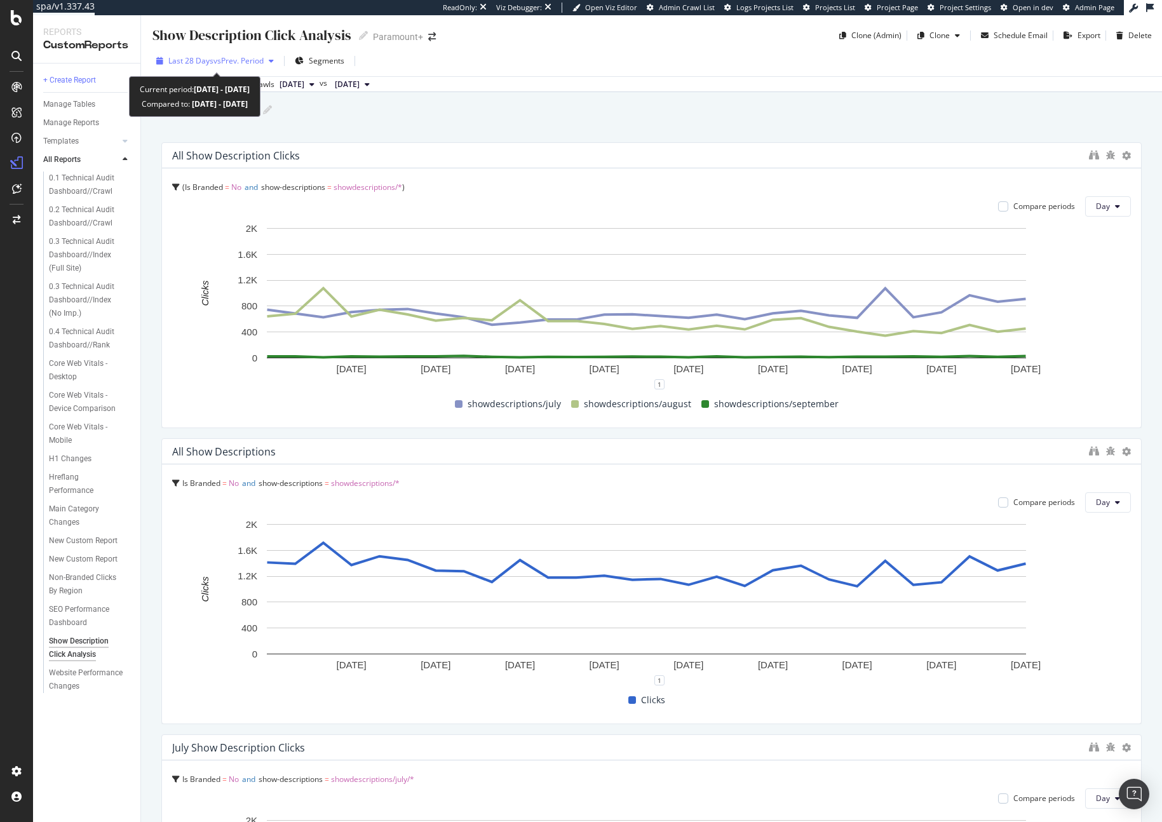
click at [262, 69] on div "Last 28 Days vs Prev. Period" at bounding box center [215, 60] width 128 height 19
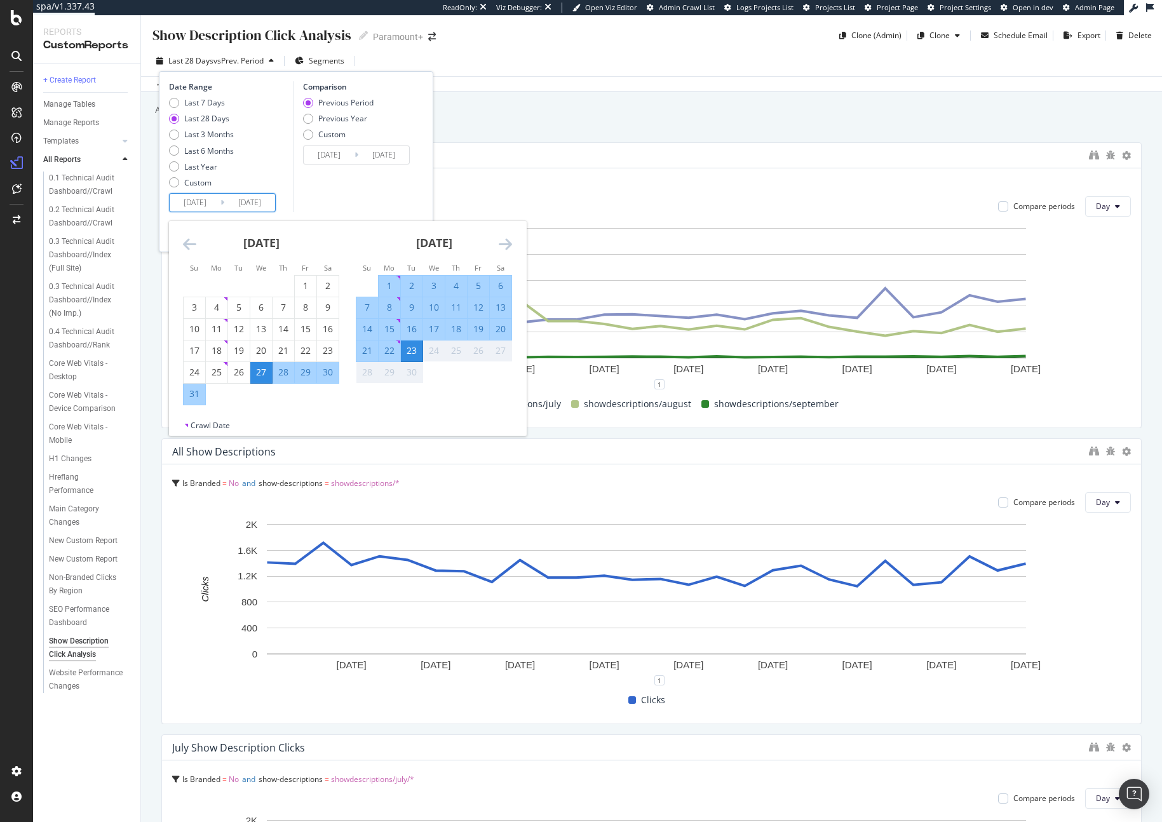
click at [238, 208] on input "2025/09/23" at bounding box center [249, 203] width 51 height 18
click at [186, 242] on icon "Move backward to switch to the previous month." at bounding box center [189, 243] width 13 height 15
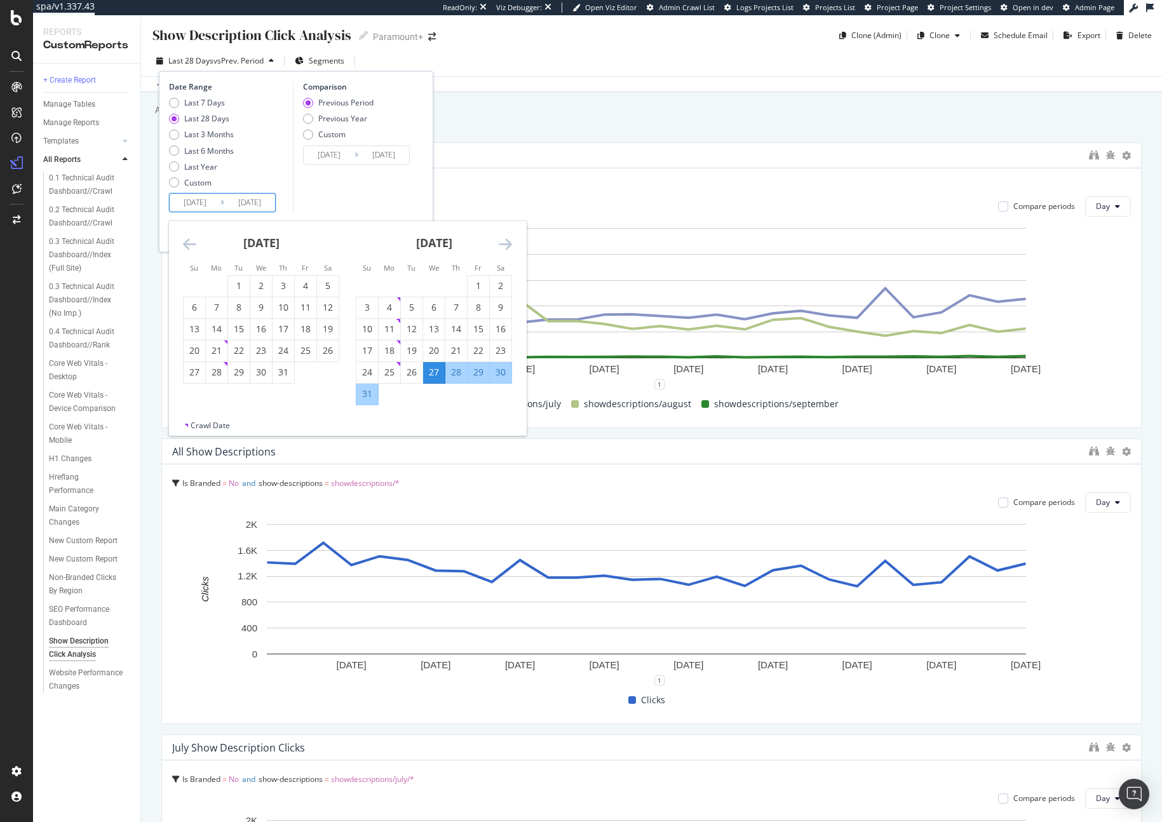
click at [172, 235] on div "June 2025 1 2 3 4 5 6 7 8 9 10 11 12 13 14 15 16 17 18 19 20 21 22 23 24 25 26 …" at bounding box center [347, 320] width 357 height 199
click at [193, 242] on icon "Move backward to switch to the previous month." at bounding box center [189, 243] width 13 height 15
click at [187, 232] on div "June 2025" at bounding box center [261, 248] width 156 height 54
click at [187, 236] on icon "Move backward to switch to the previous month." at bounding box center [189, 243] width 13 height 15
click at [199, 351] on div "18" at bounding box center [195, 350] width 22 height 13
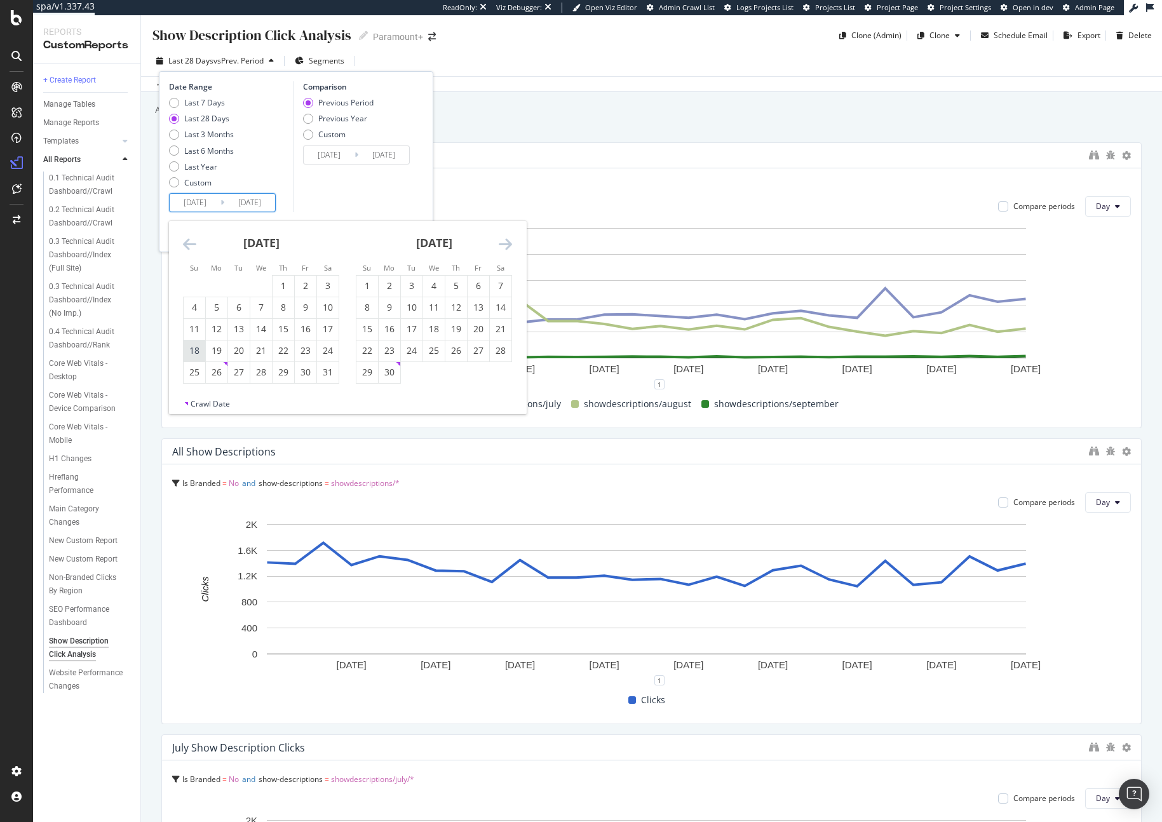
type input "2025/05/18"
type input "2025/01/09"
type input "2025/05/17"
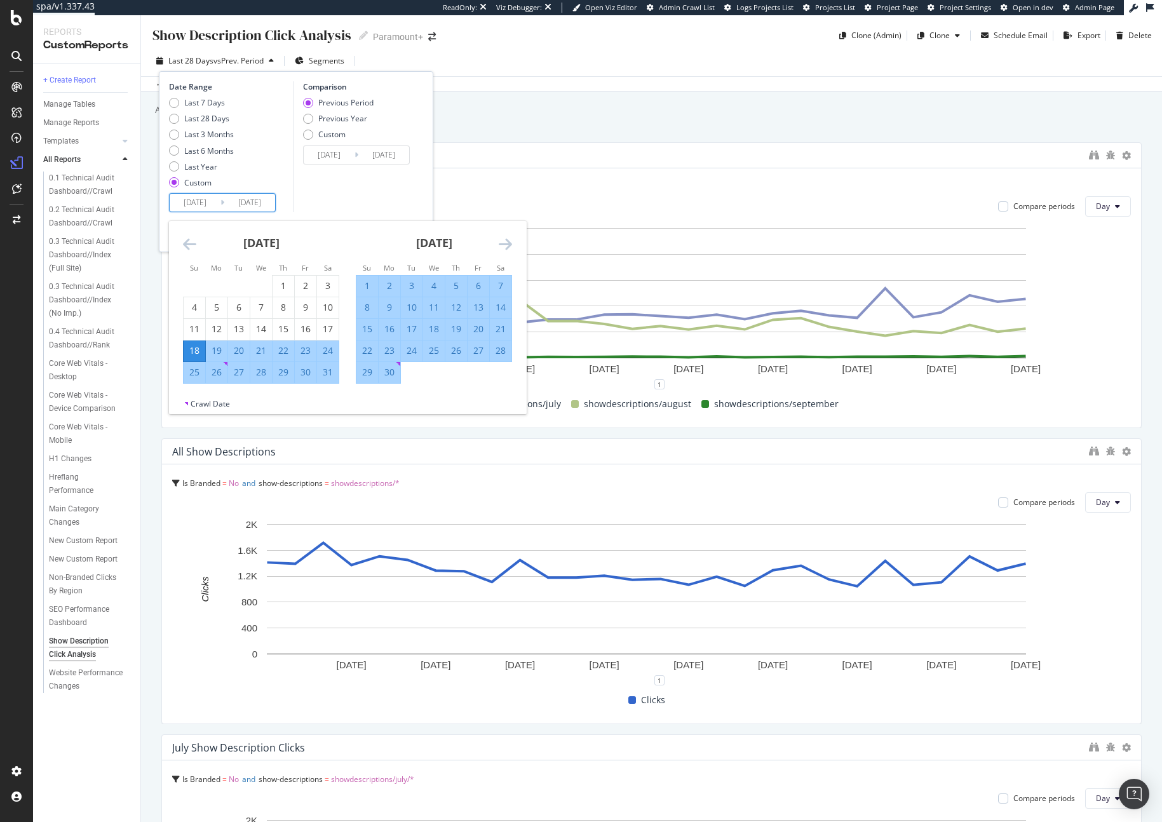
click at [351, 195] on div "Comparison Previous Period Previous Year Custom 2025/01/09 Navigate forward to …" at bounding box center [353, 146] width 121 height 131
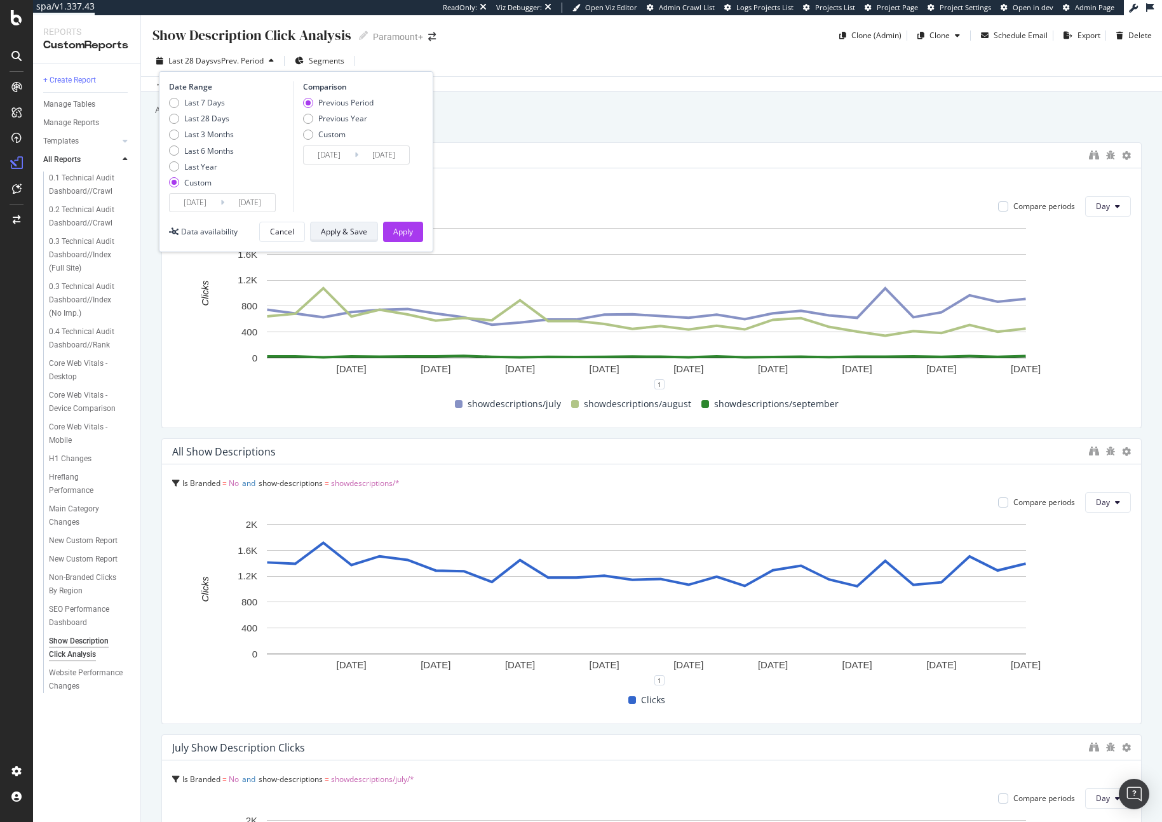
click at [346, 231] on div "Apply & Save" at bounding box center [344, 231] width 46 height 11
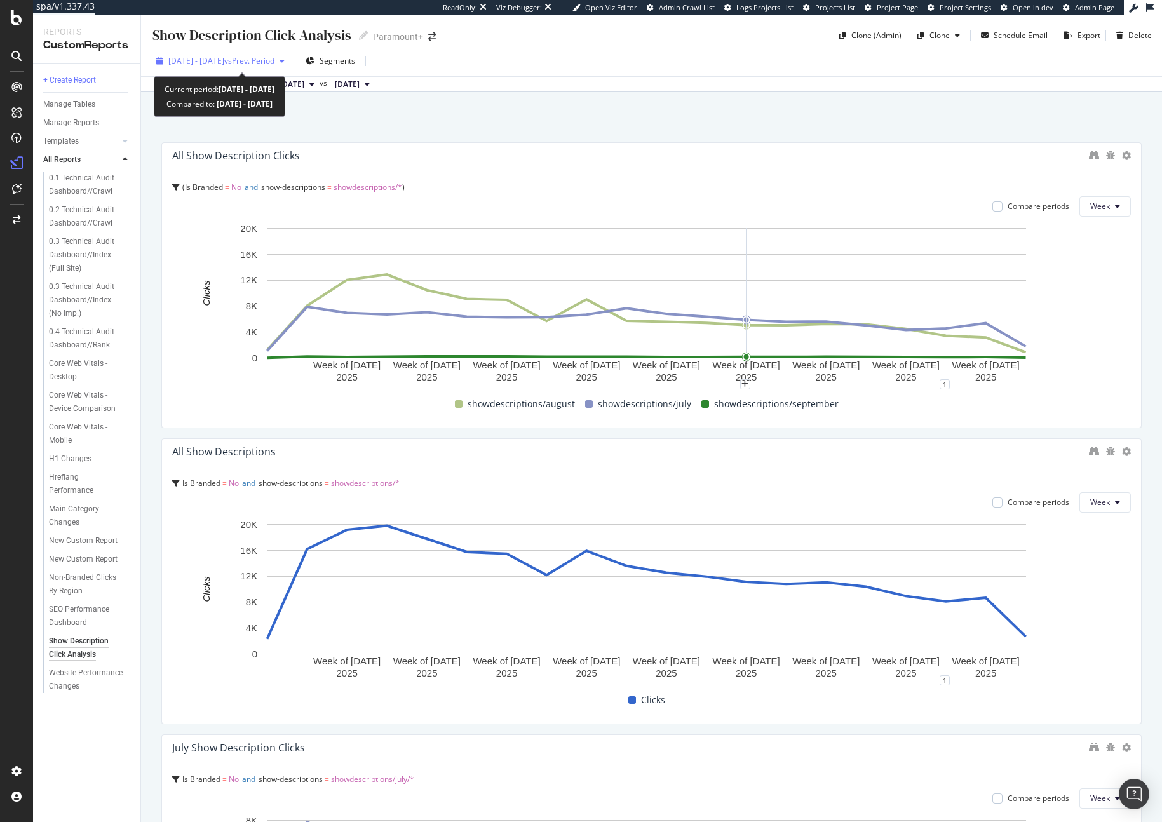
click at [275, 65] on span "vs Prev. Period" at bounding box center [249, 60] width 50 height 11
click at [714, 231] on rect "A chart." at bounding box center [646, 293] width 759 height 130
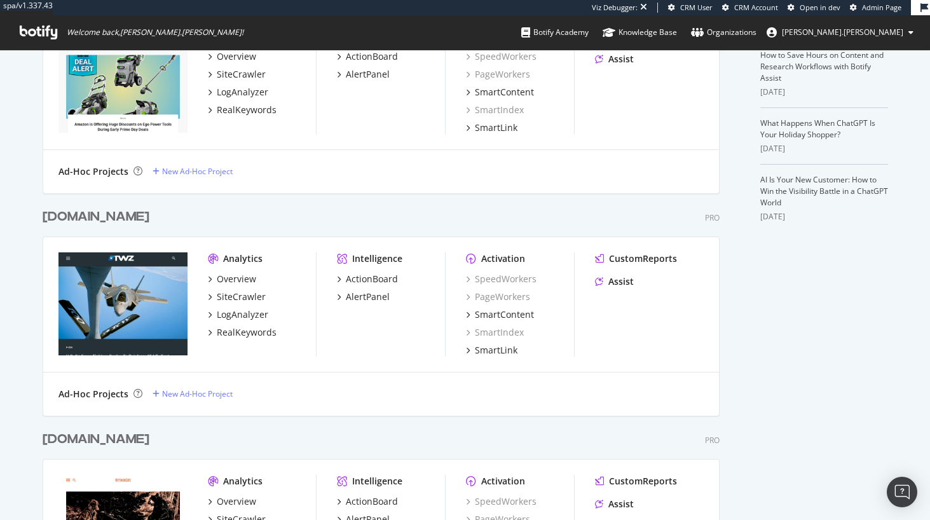
scroll to position [754, 0]
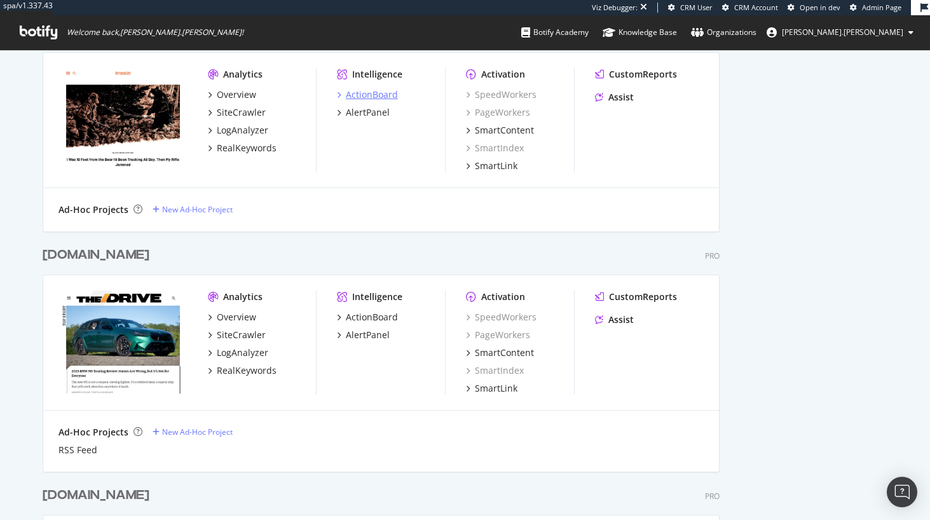
click at [384, 95] on div "ActionBoard" at bounding box center [372, 94] width 52 height 13
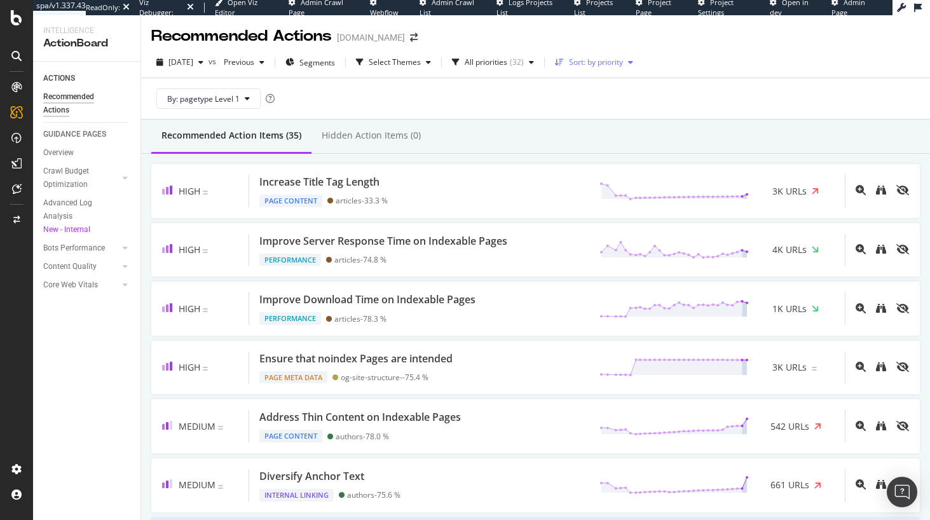
click at [564, 64] on icon "button" at bounding box center [559, 62] width 9 height 8
click at [595, 104] on div "by URLs" at bounding box center [603, 105] width 28 height 11
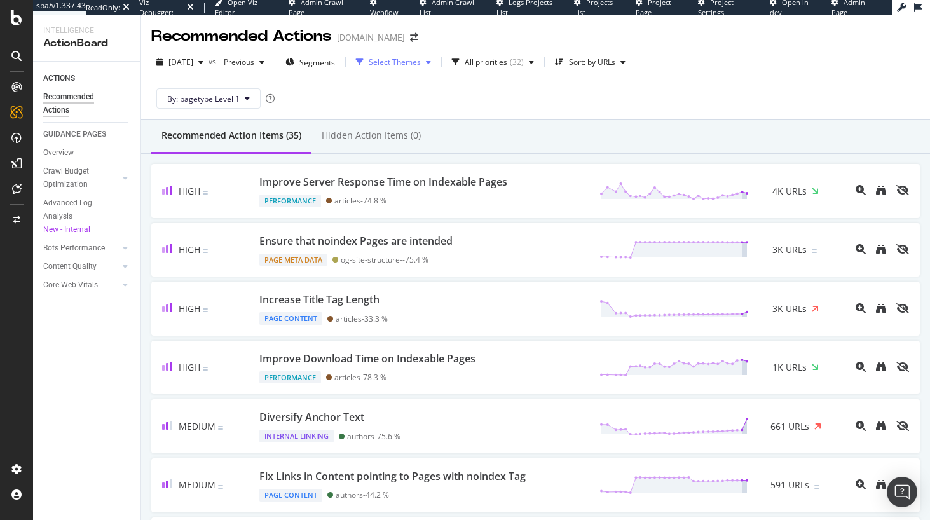
click at [430, 69] on div "Select Themes" at bounding box center [393, 62] width 85 height 19
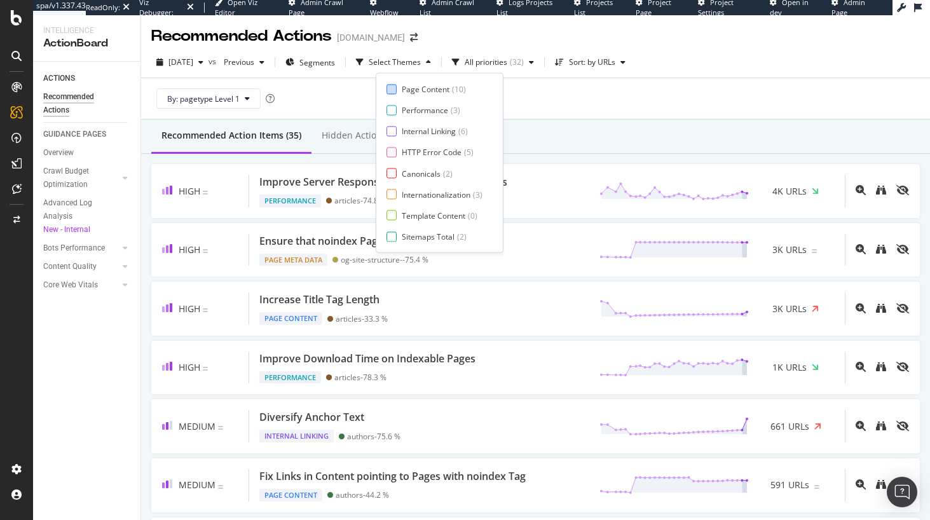
click at [416, 87] on div "Page Content" at bounding box center [426, 89] width 48 height 11
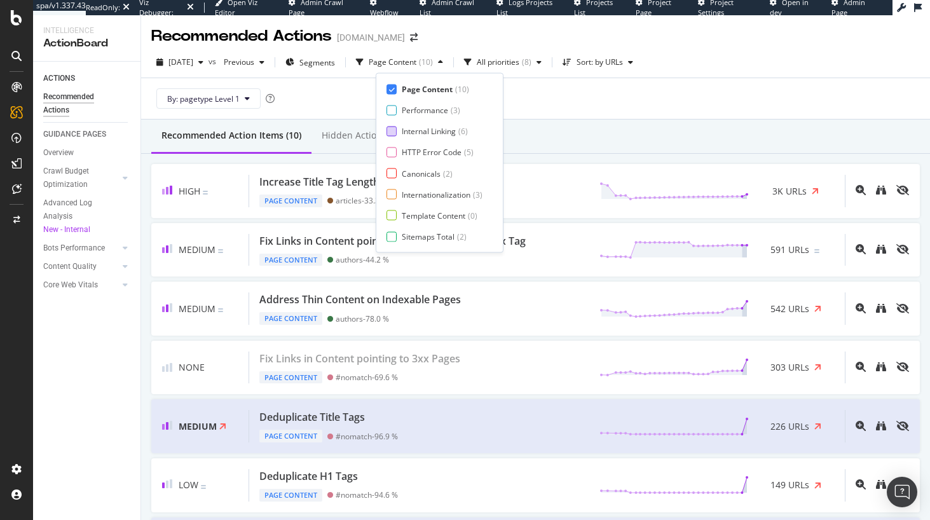
click at [407, 136] on div "Internal Linking" at bounding box center [429, 131] width 54 height 11
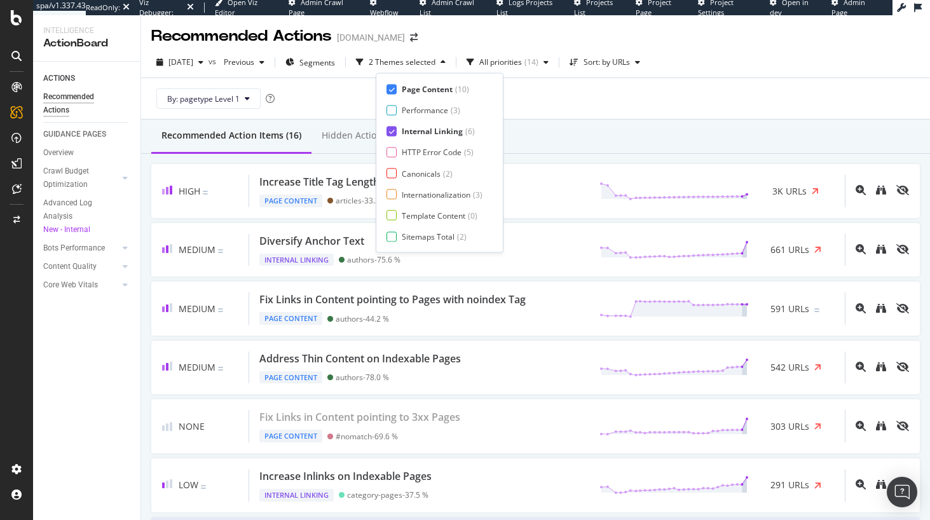
drag, startPoint x: 412, startPoint y: 153, endPoint x: 418, endPoint y: 180, distance: 27.9
click at [412, 153] on div "HTTP Error Code" at bounding box center [432, 152] width 60 height 11
click at [418, 180] on div "Page Content ( 10 ) Performance ( 3 ) Internal Linking ( 6 ) HTTP Error Code ( …" at bounding box center [439, 163] width 106 height 158
click at [419, 174] on div "Canonicals" at bounding box center [421, 173] width 39 height 11
click at [418, 203] on div "Page Content ( 10 ) Performance ( 3 ) Internal Linking ( 6 ) HTTP Error Code ( …" at bounding box center [439, 163] width 106 height 158
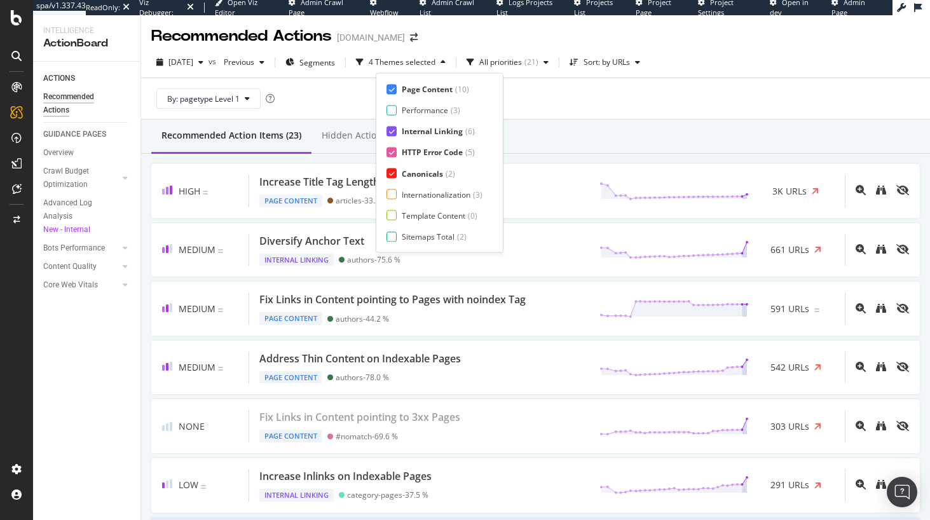
click at [414, 186] on div "Page Content ( 10 ) Performance ( 3 ) Internal Linking ( 6 ) HTTP Error Code ( …" at bounding box center [439, 163] width 106 height 158
click at [412, 194] on div "Internationalization" at bounding box center [436, 194] width 69 height 11
click at [410, 212] on div "Template Content" at bounding box center [434, 215] width 64 height 11
click at [416, 236] on div "Sitemaps Total" at bounding box center [428, 236] width 53 height 11
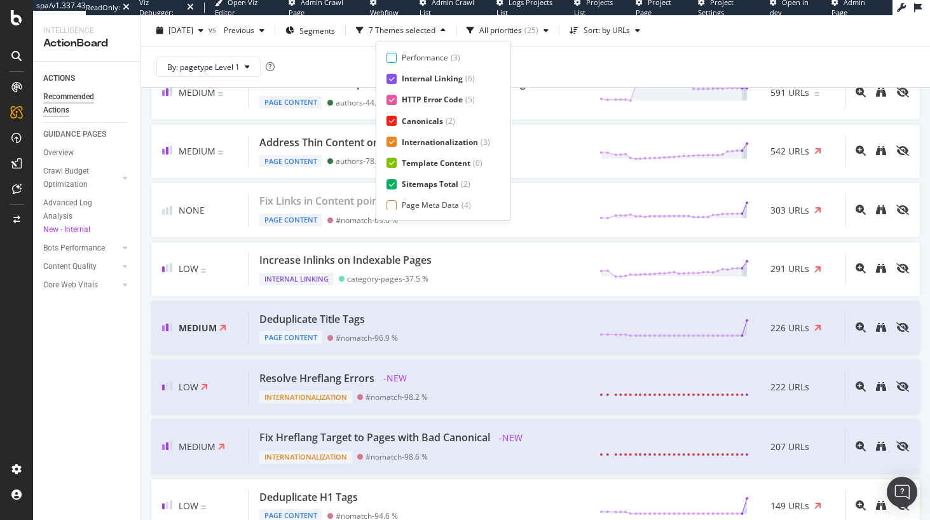
scroll to position [21, 0]
click at [429, 202] on div "Page Meta Data" at bounding box center [430, 204] width 57 height 11
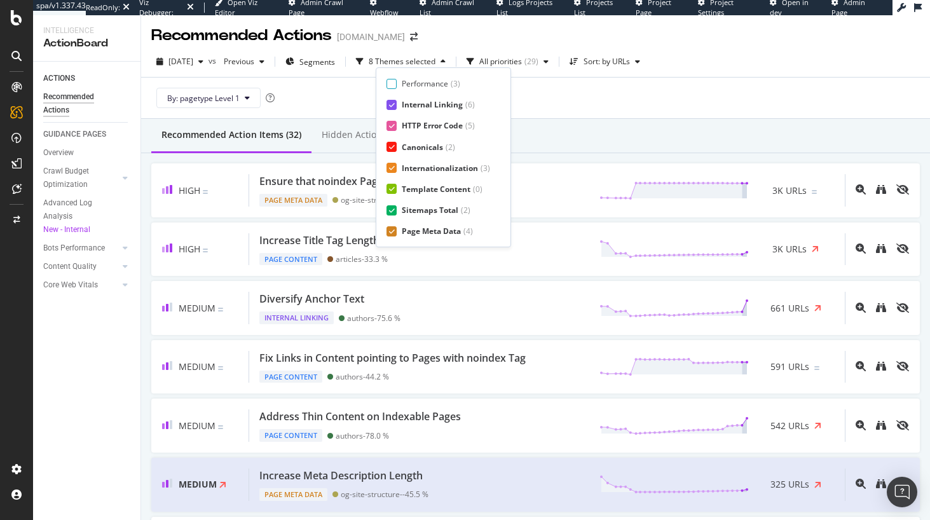
scroll to position [0, 0]
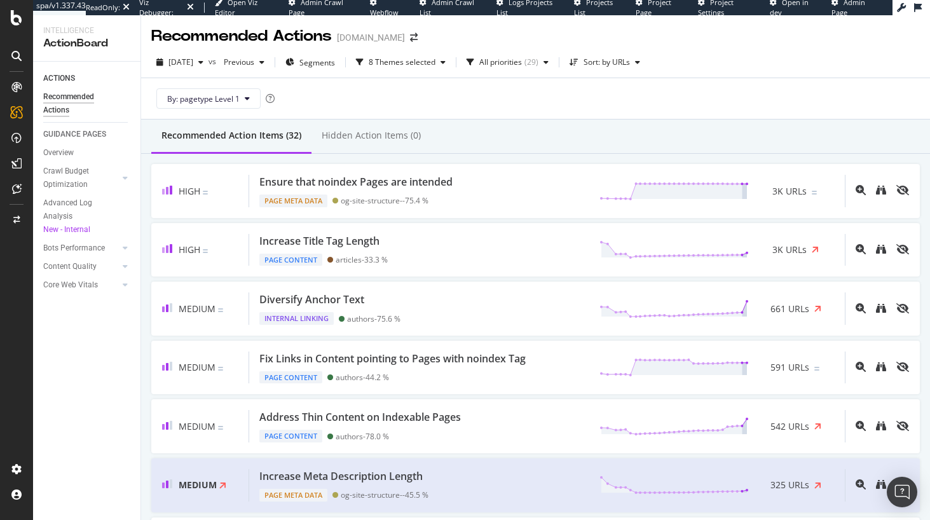
click at [613, 100] on div "By: pagetype Level 1" at bounding box center [535, 98] width 768 height 41
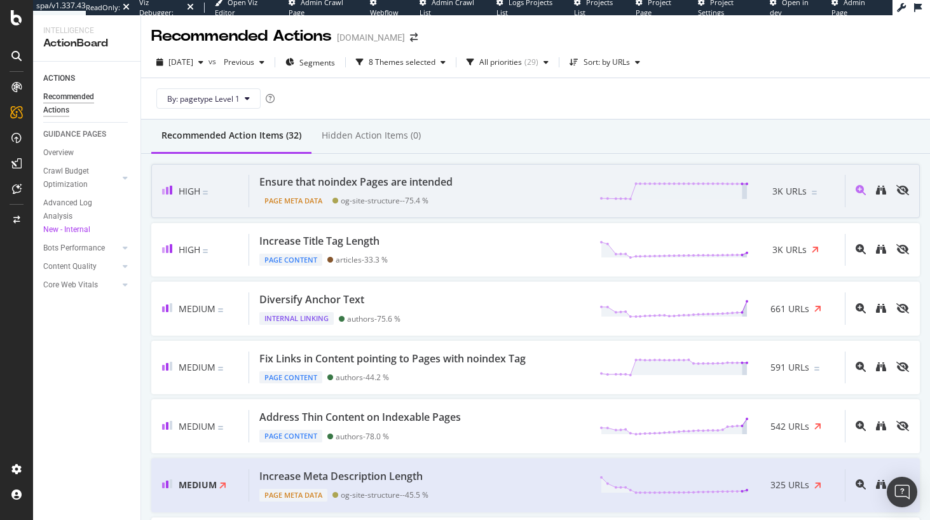
click at [790, 189] on span "3K URLs" at bounding box center [789, 191] width 34 height 13
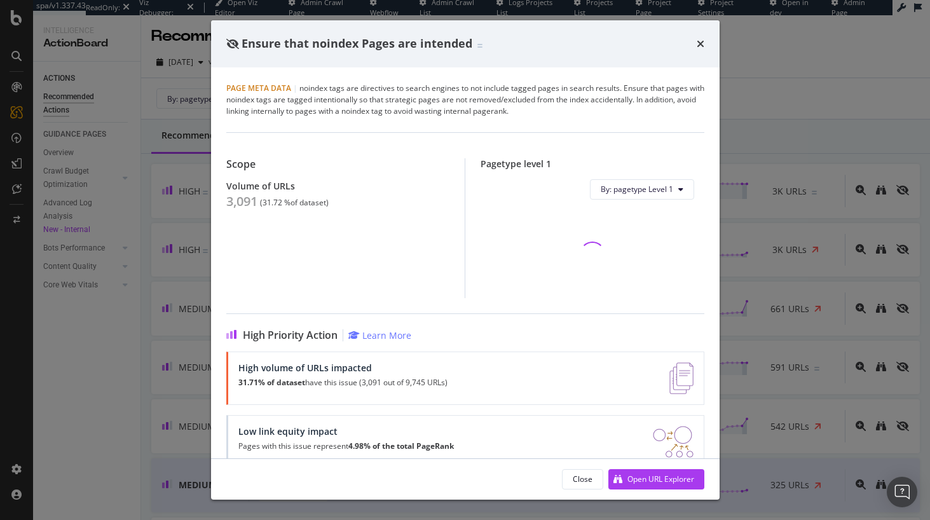
click at [818, 132] on div "Ensure that noindex Pages are intended Page Meta Data | noindex tags are direct…" at bounding box center [465, 260] width 930 height 520
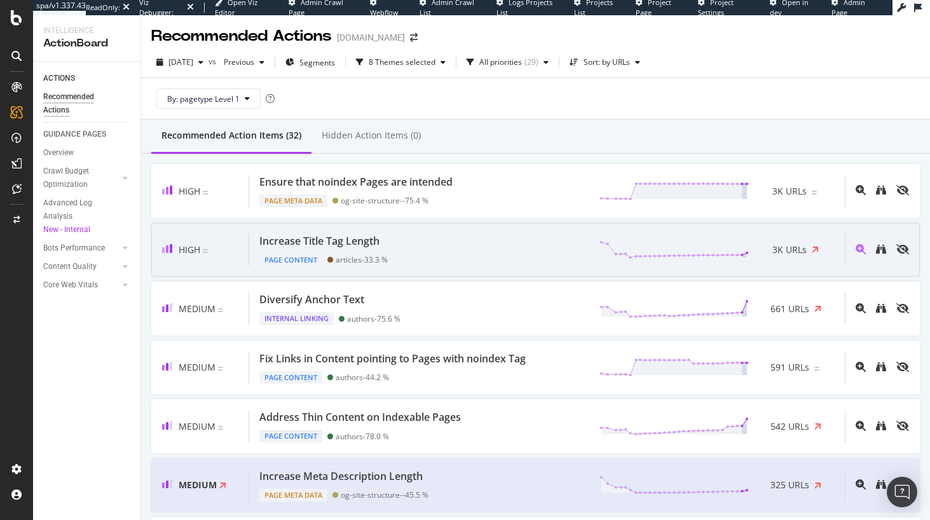
click at [812, 254] on div "3K URLs" at bounding box center [792, 249] width 86 height 19
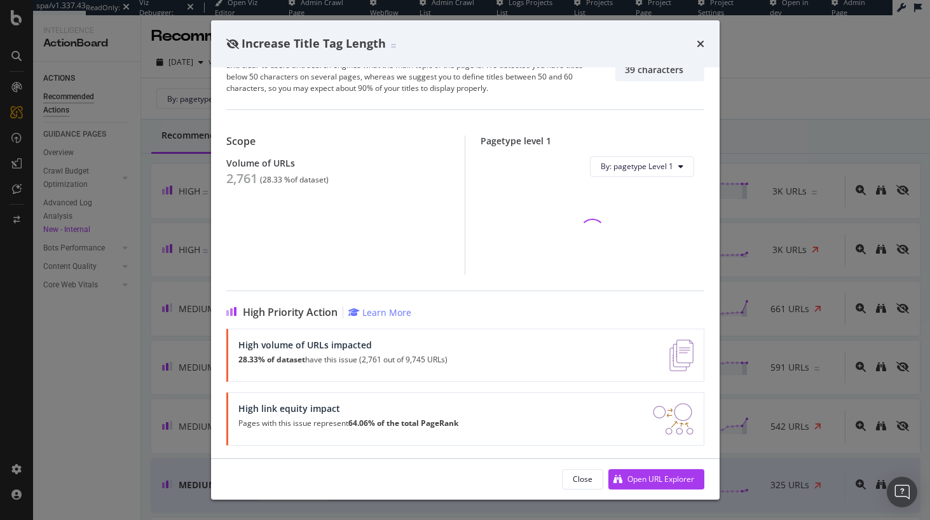
scroll to position [79, 0]
click at [798, 185] on div "Increase Title Tag Length This action could be more relevant by identifying pag…" at bounding box center [465, 260] width 930 height 520
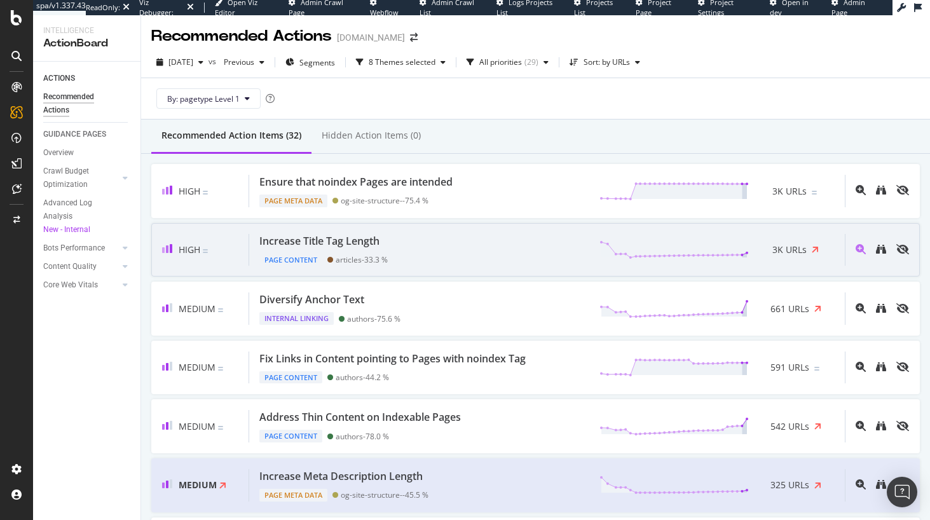
click at [787, 244] on span "3K URLs" at bounding box center [789, 249] width 34 height 13
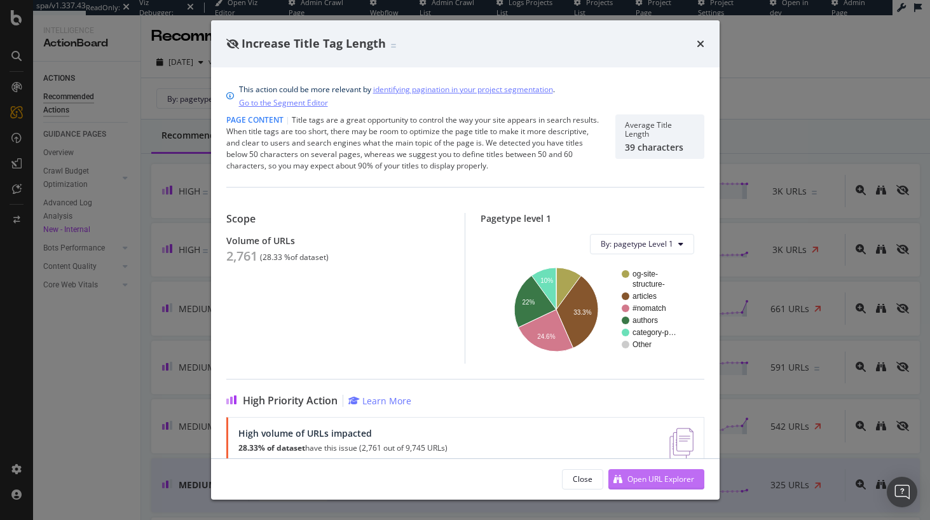
click at [673, 473] on div "Open URL Explorer" at bounding box center [651, 479] width 86 height 19
click at [704, 44] on div "Increase Title Tag Length" at bounding box center [465, 43] width 508 height 47
click at [693, 36] on div "Increase Title Tag Length" at bounding box center [465, 44] width 478 height 17
click at [696, 39] on div "Increase Title Tag Length" at bounding box center [465, 44] width 478 height 17
click at [698, 44] on icon "times" at bounding box center [701, 44] width 8 height 10
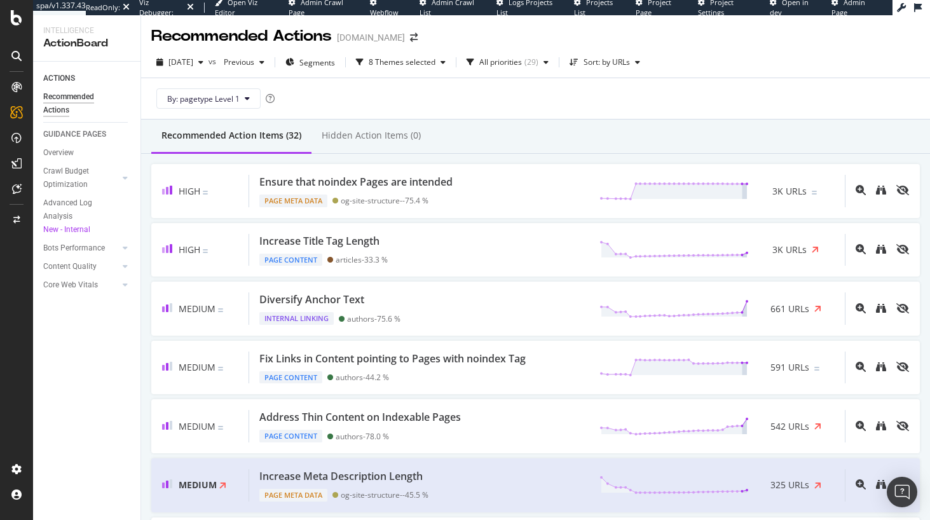
click at [657, 86] on div "By: pagetype Level 1" at bounding box center [535, 98] width 768 height 41
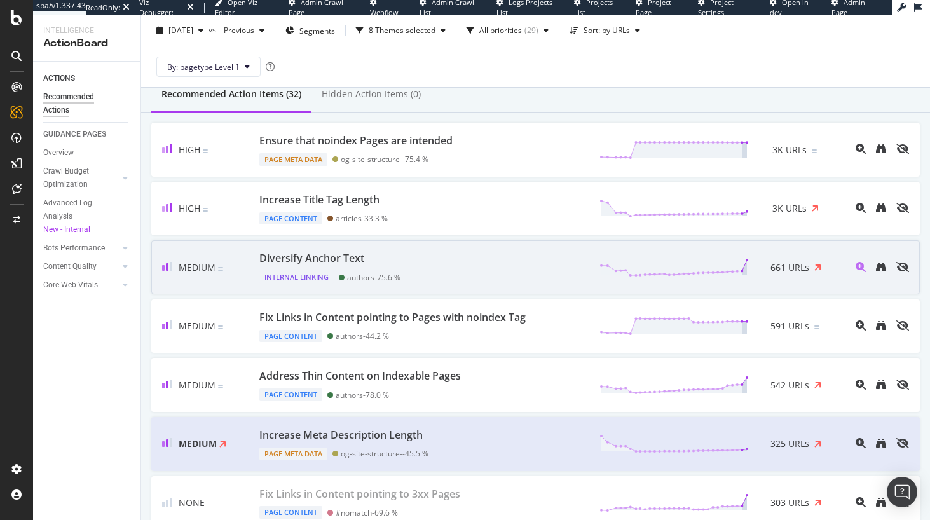
scroll to position [39, 0]
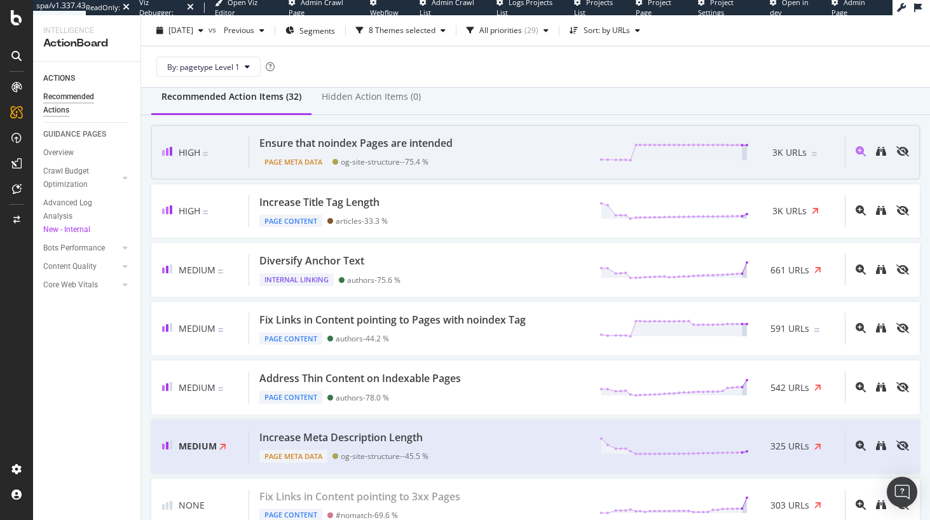
click at [467, 152] on div "Ensure that noindex Pages are intended Page Meta Data og-site-structure- - 75.4…" at bounding box center [547, 152] width 596 height 32
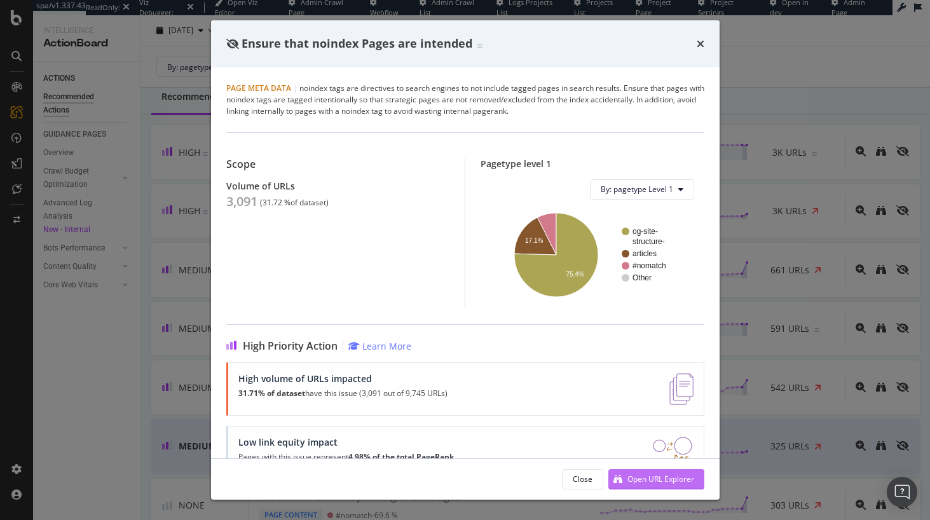
click at [675, 473] on div "Open URL Explorer" at bounding box center [660, 478] width 67 height 11
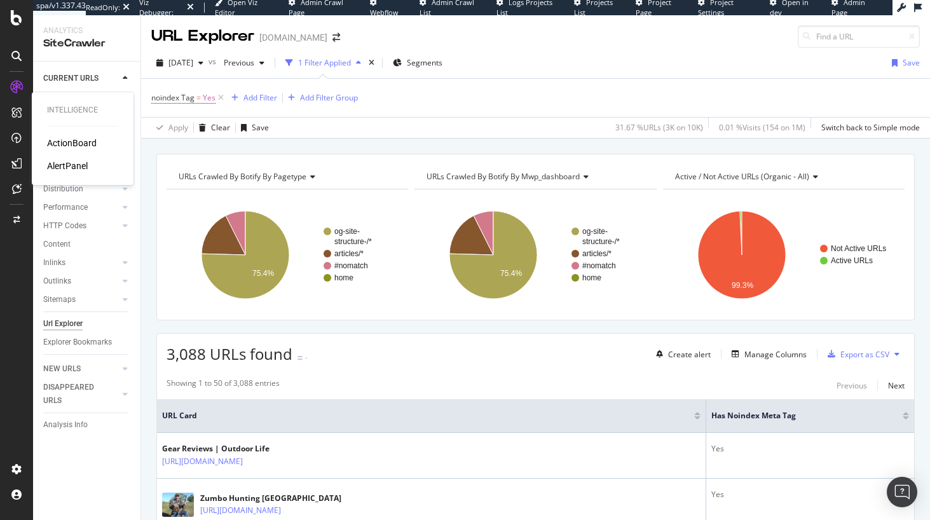
click at [71, 148] on div "ActionBoard" at bounding box center [72, 143] width 50 height 13
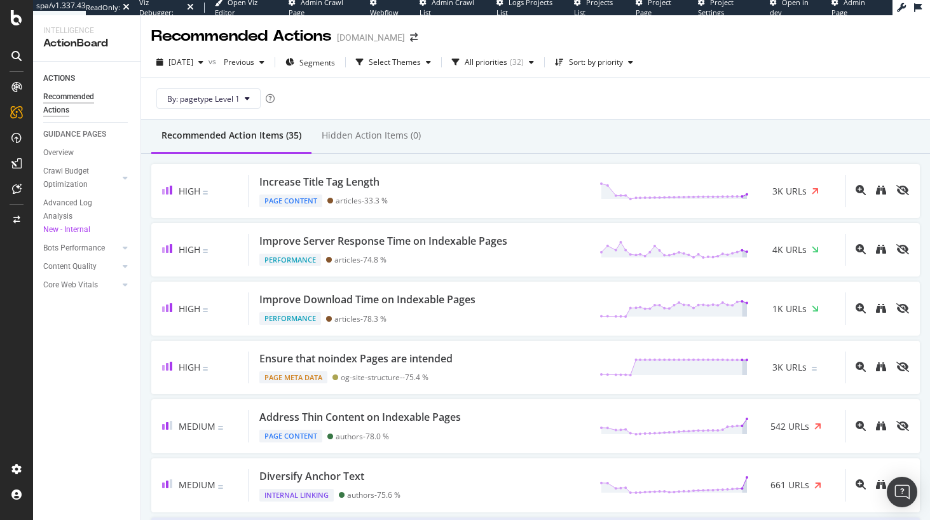
click at [15, 26] on div at bounding box center [16, 260] width 33 height 520
click at [16, 22] on icon at bounding box center [16, 17] width 11 height 15
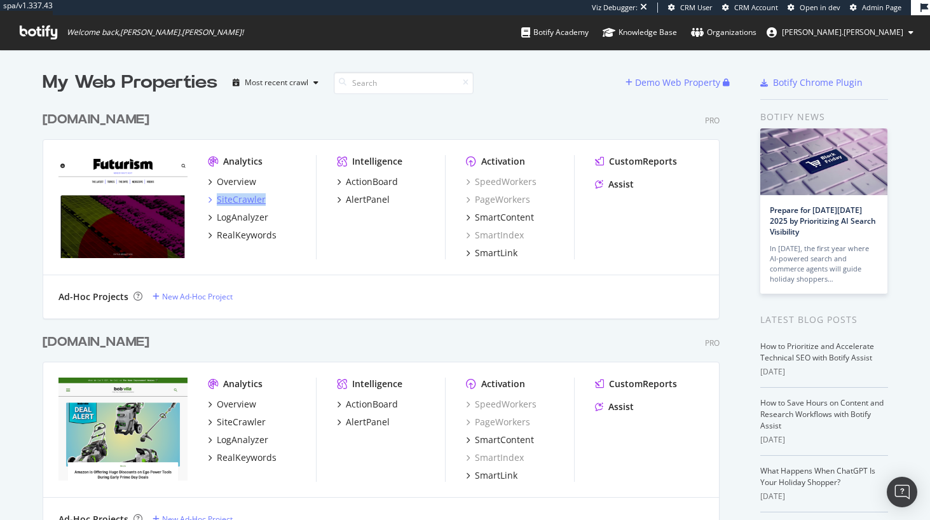
click at [238, 201] on div "SiteCrawler" at bounding box center [241, 199] width 49 height 13
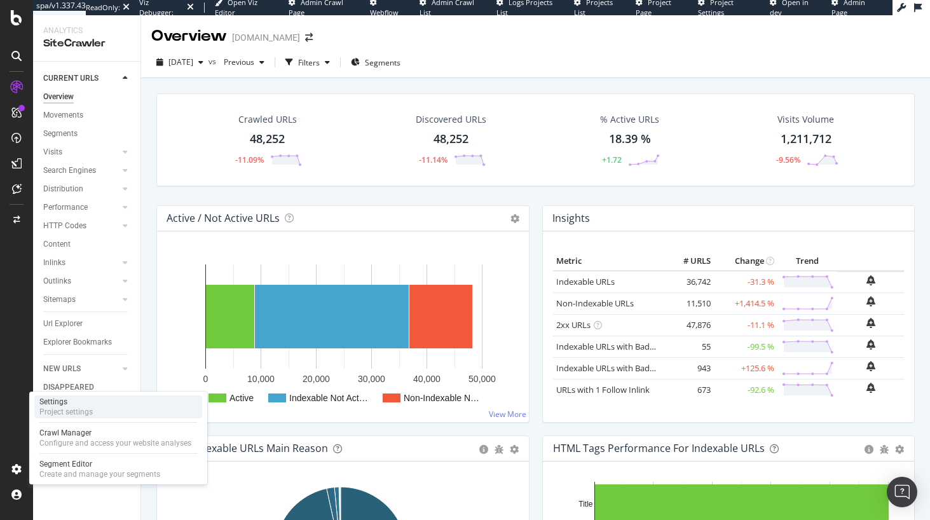
click at [72, 400] on div "Settings" at bounding box center [65, 402] width 53 height 10
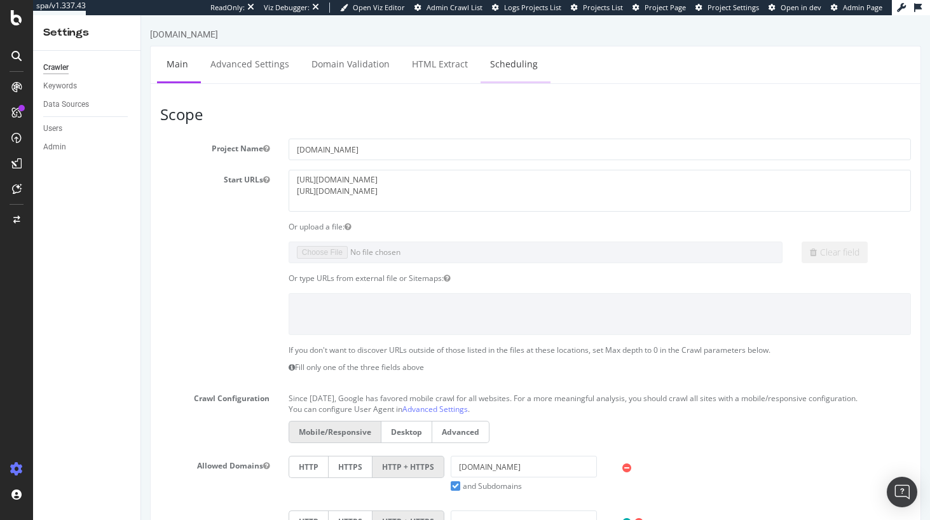
click at [530, 68] on link "Scheduling" at bounding box center [513, 63] width 67 height 35
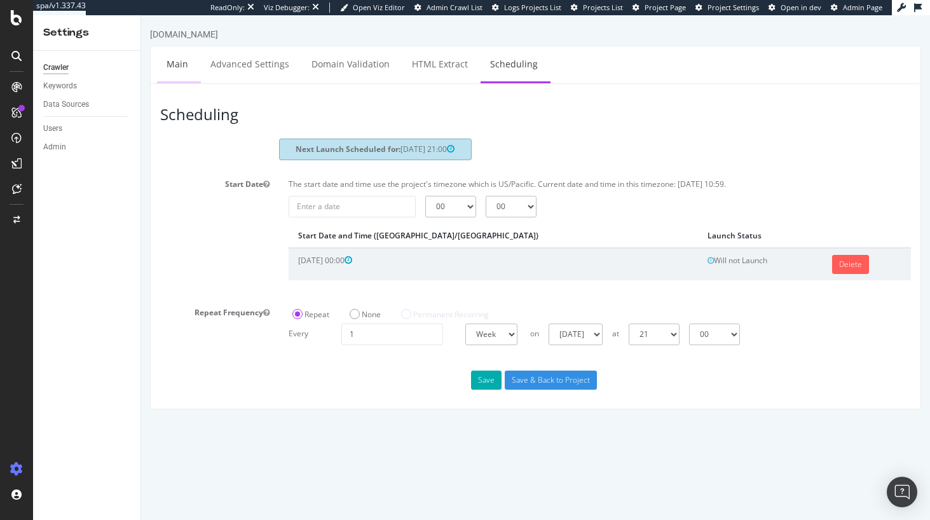
click at [180, 69] on link "Main" at bounding box center [177, 63] width 41 height 35
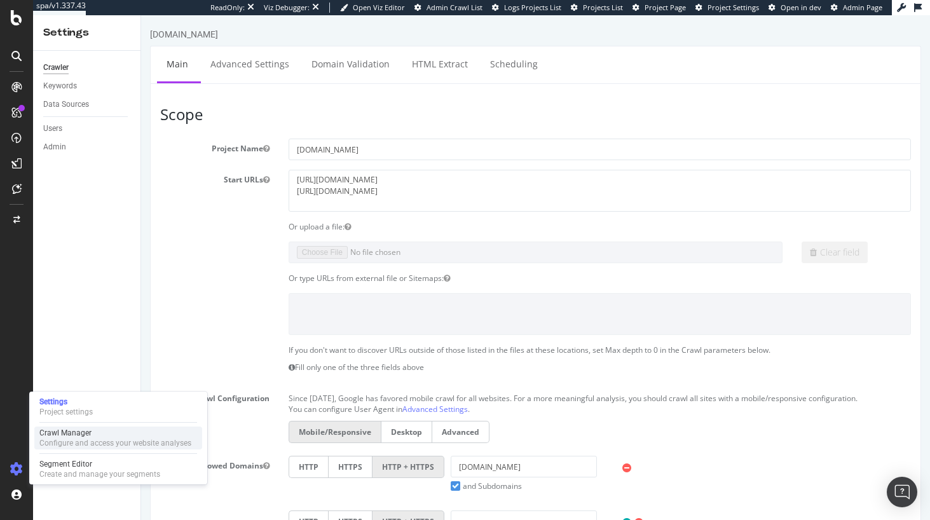
click at [86, 440] on div "Configure and access your website analyses" at bounding box center [115, 443] width 152 height 10
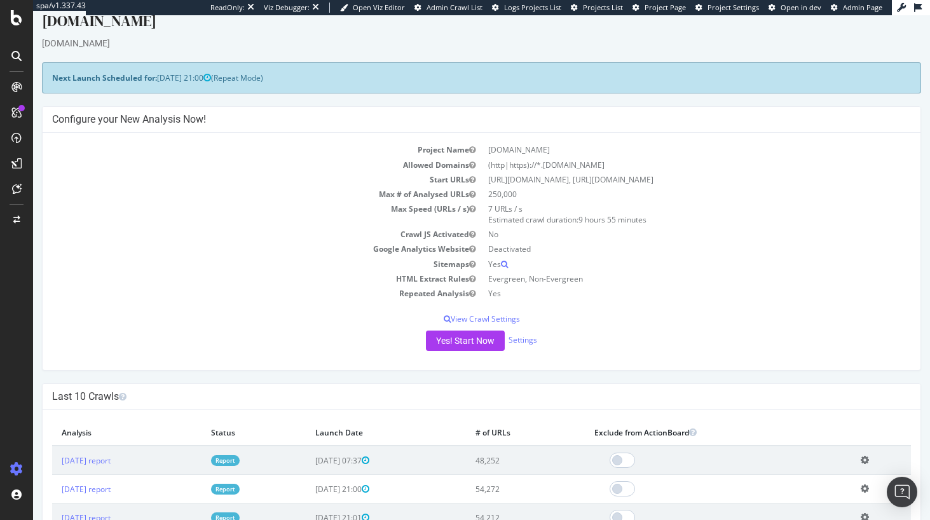
scroll to position [15, 0]
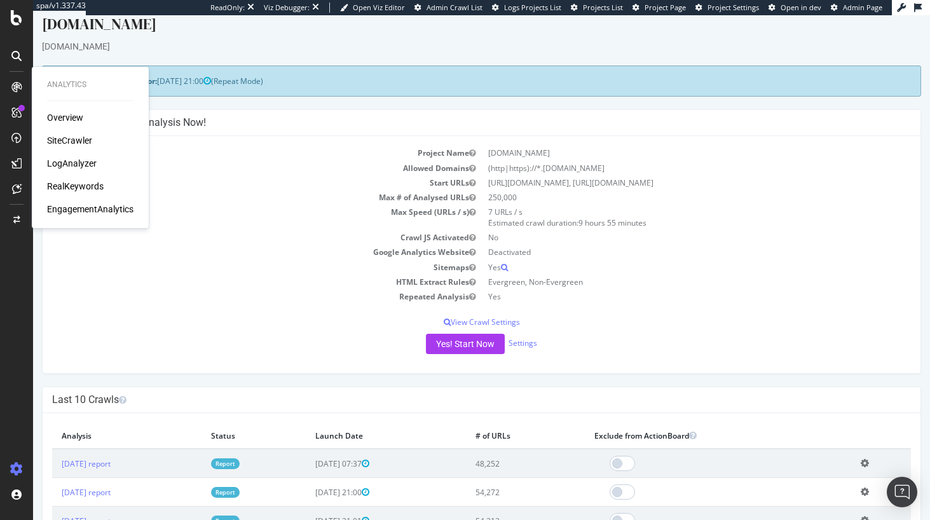
click at [62, 138] on div "SiteCrawler" at bounding box center [69, 140] width 45 height 13
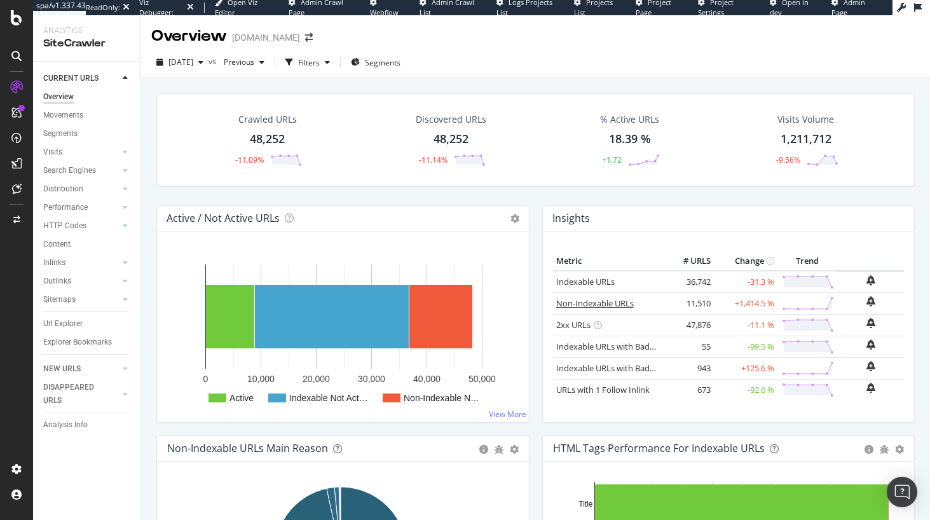
click at [580, 301] on link "Non-Indexable URLs" at bounding box center [595, 302] width 78 height 11
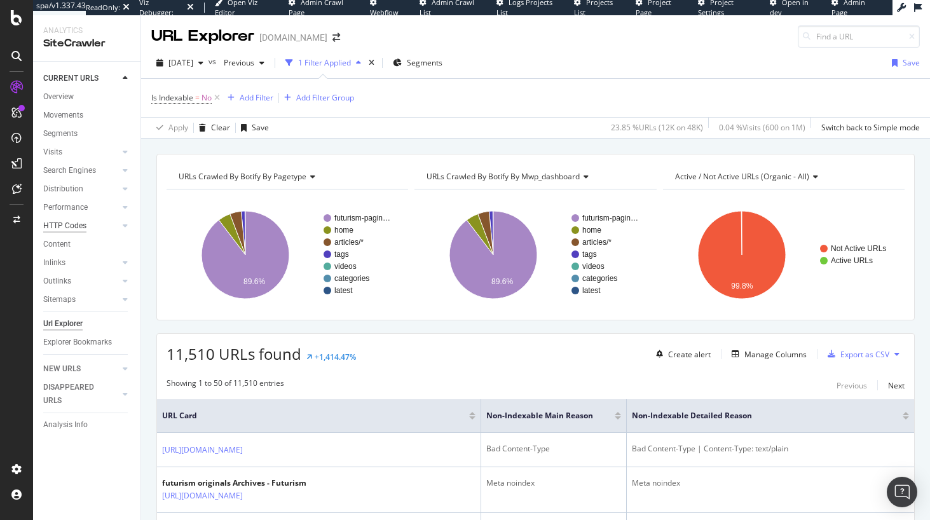
click at [51, 228] on div "HTTP Codes" at bounding box center [64, 225] width 43 height 13
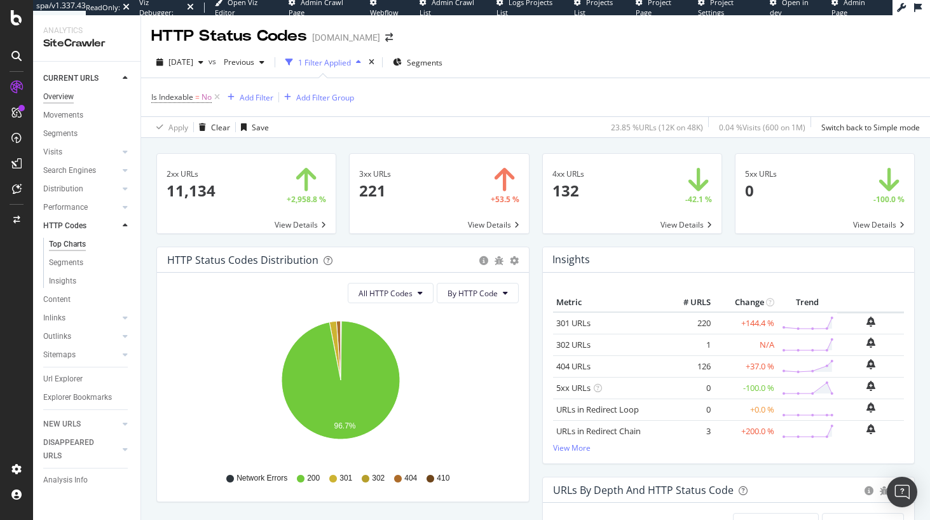
click at [68, 93] on div "Overview" at bounding box center [58, 96] width 31 height 13
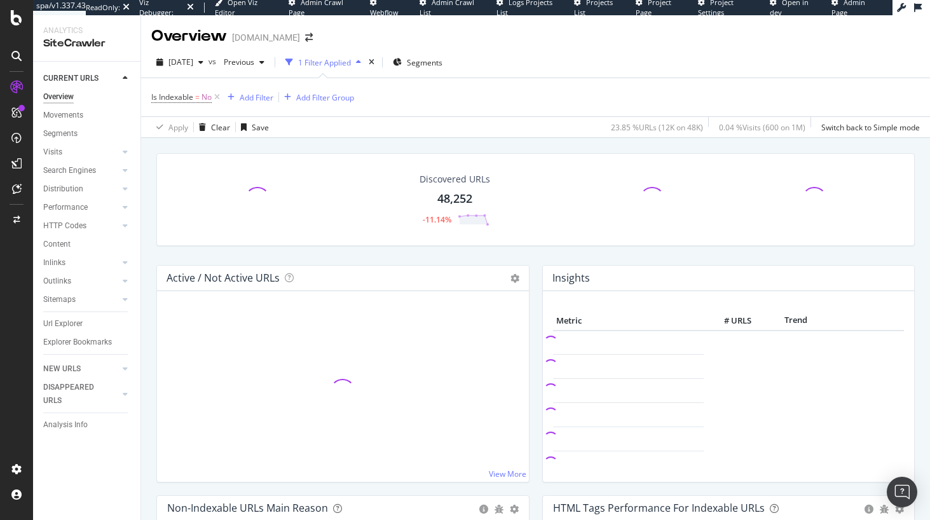
drag, startPoint x: 217, startPoint y: 97, endPoint x: 655, endPoint y: 235, distance: 458.9
click at [217, 97] on icon at bounding box center [217, 97] width 11 height 13
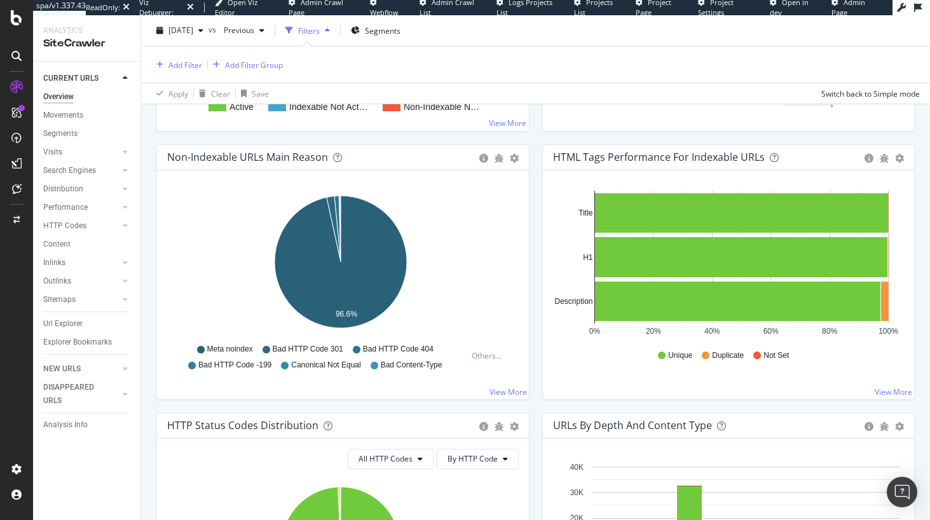
scroll to position [62, 0]
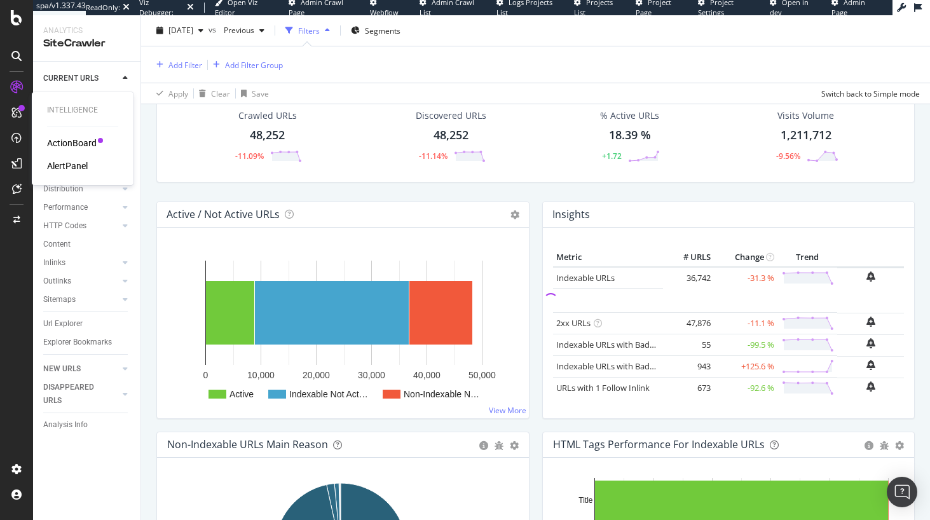
click at [80, 140] on div "ActionBoard" at bounding box center [72, 143] width 50 height 13
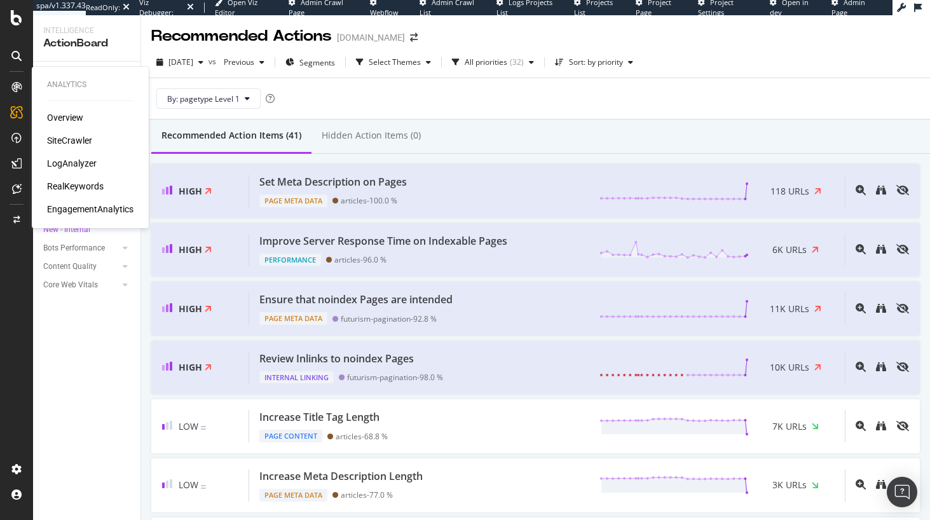
click at [76, 139] on div "SiteCrawler" at bounding box center [69, 140] width 45 height 13
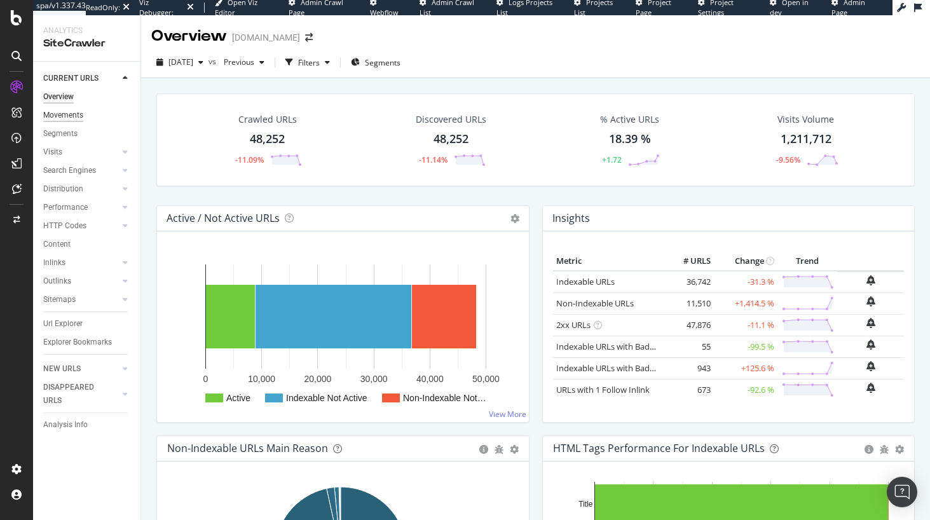
click at [64, 112] on div "Movements" at bounding box center [63, 115] width 40 height 13
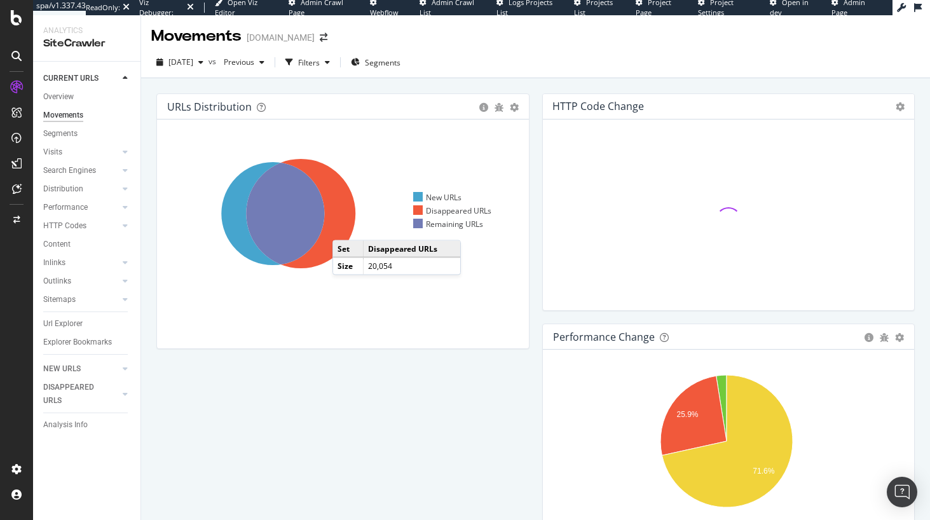
click at [345, 228] on icon at bounding box center [300, 213] width 109 height 109
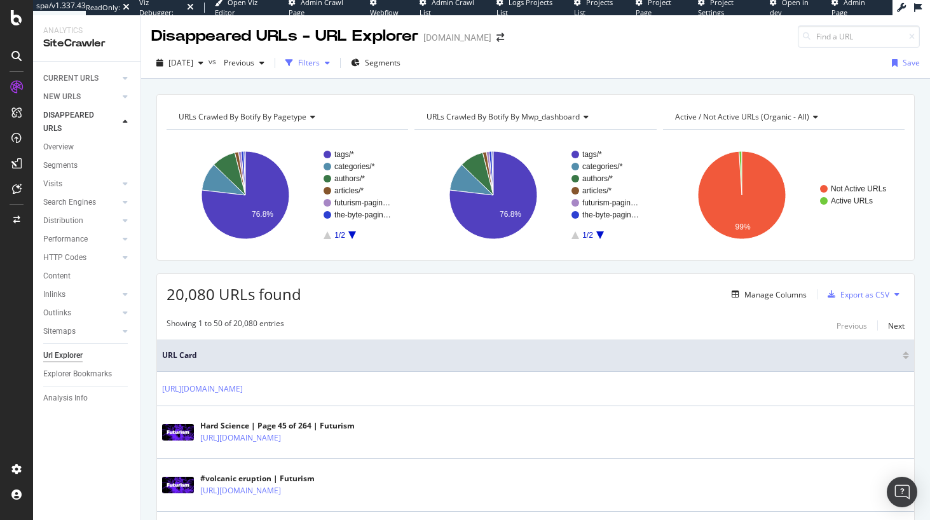
click at [335, 69] on div "Filters" at bounding box center [307, 62] width 55 height 19
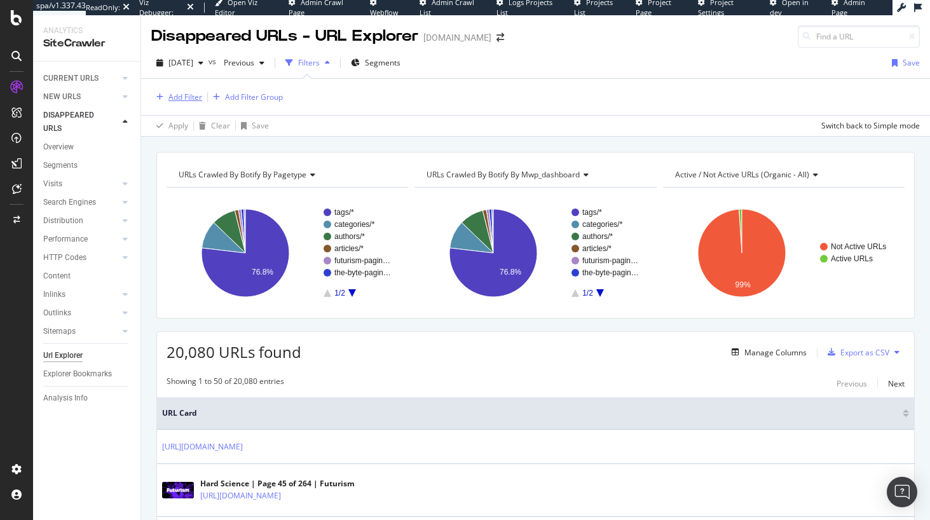
click at [193, 101] on div "Add Filter" at bounding box center [185, 97] width 34 height 11
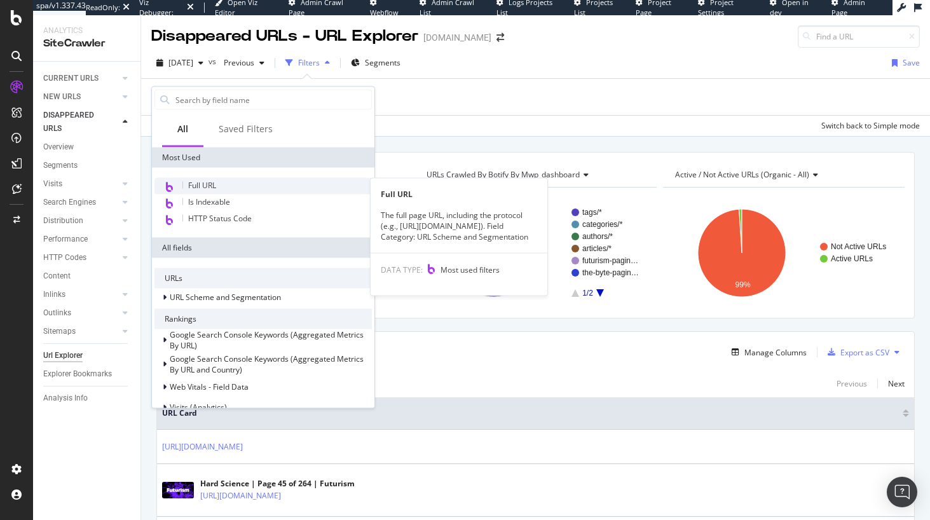
click at [213, 189] on span "Full URL" at bounding box center [202, 185] width 28 height 11
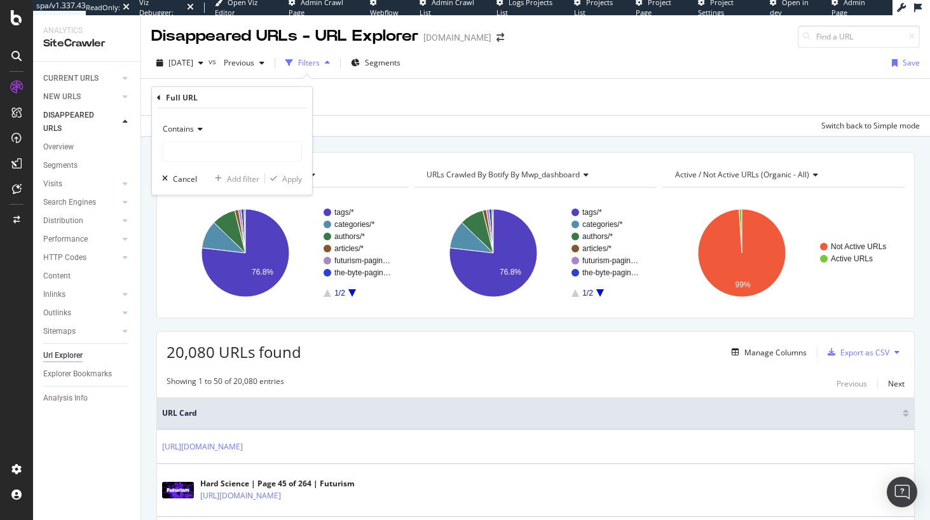
click at [196, 135] on div "Contains" at bounding box center [232, 129] width 140 height 20
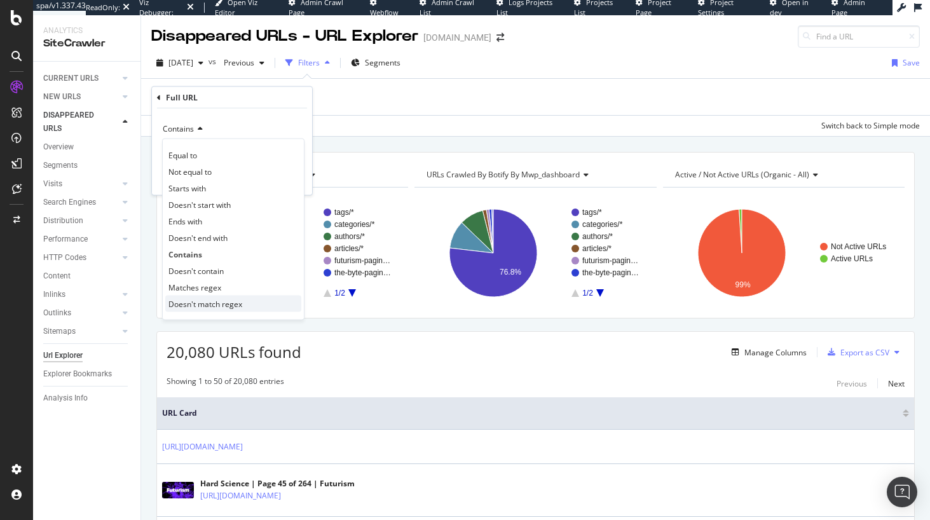
click at [237, 303] on span "Doesn't match regex" at bounding box center [205, 303] width 74 height 11
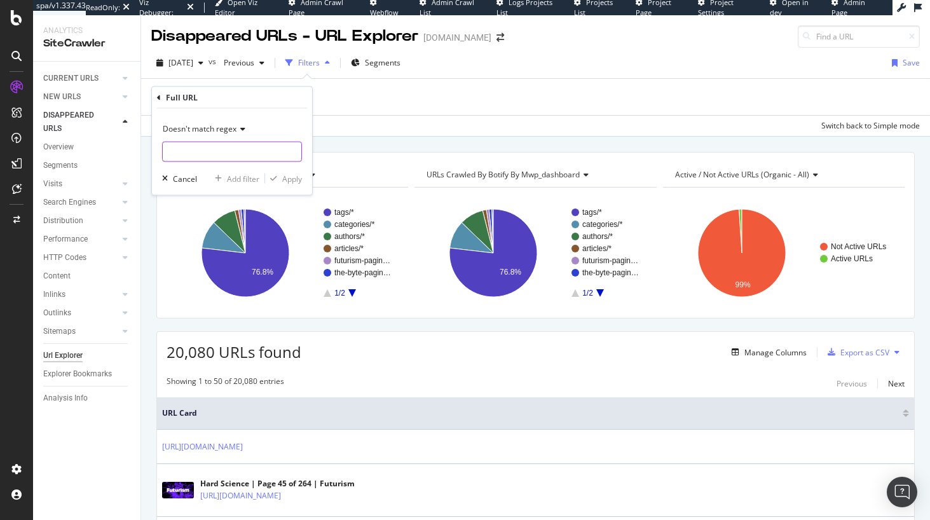
click at [214, 147] on input "text" at bounding box center [232, 152] width 139 height 20
type input "/tags"
click at [292, 170] on div "Doesn't match regex /tags Cancel Add filter Apply" at bounding box center [232, 152] width 160 height 86
click at [292, 179] on div "Apply" at bounding box center [292, 178] width 20 height 11
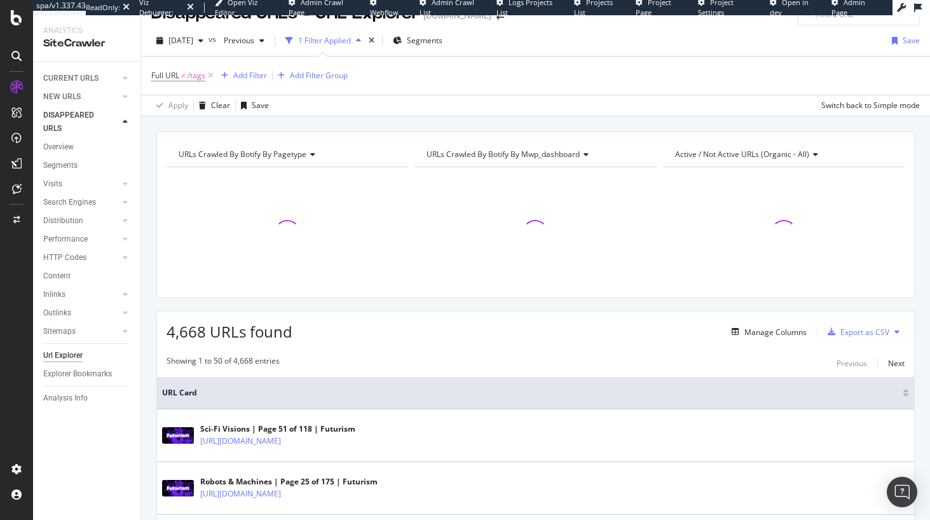
scroll to position [22, 0]
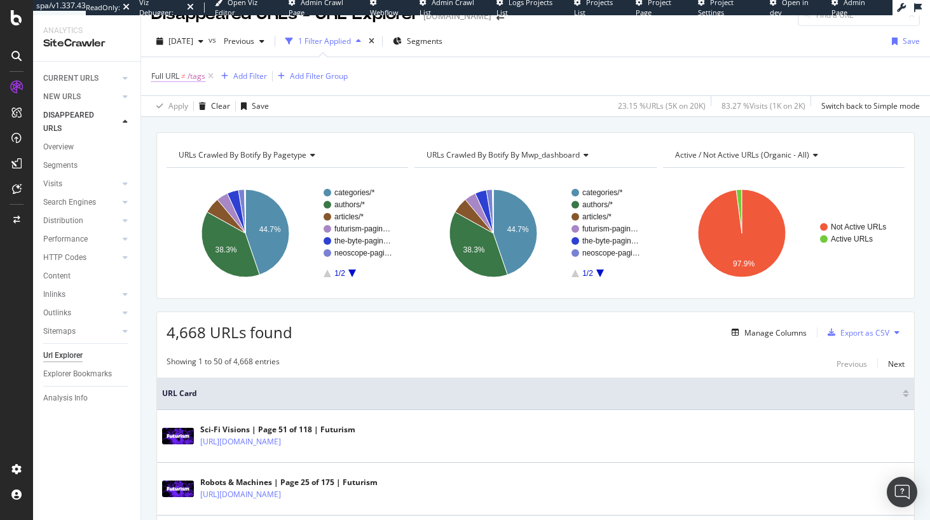
click at [196, 81] on span "/tags" at bounding box center [196, 76] width 18 height 18
click at [216, 125] on input "/tags" at bounding box center [223, 129] width 120 height 20
click at [221, 130] on input "/tags" at bounding box center [223, 129] width 120 height 20
type input "/tags | /page"
click at [283, 153] on div "Apply" at bounding box center [292, 156] width 20 height 11
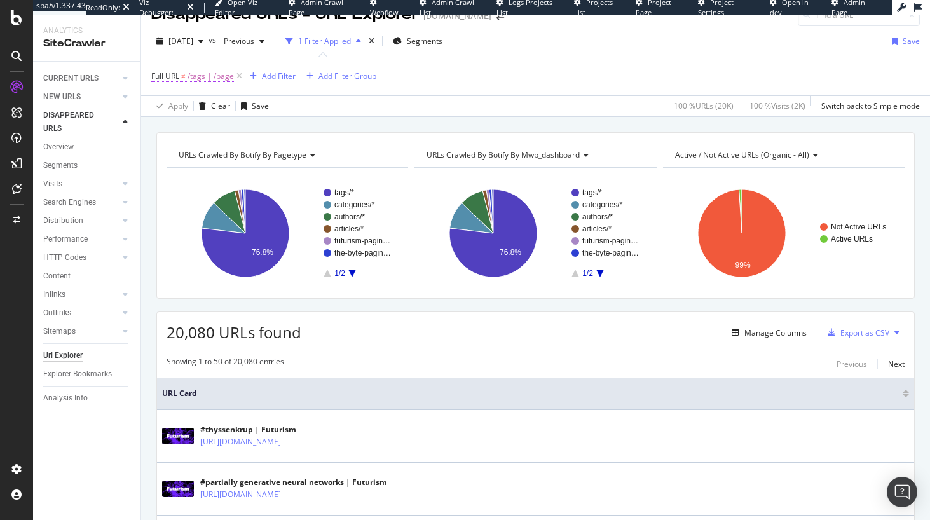
click at [203, 78] on span "/tags | /page" at bounding box center [210, 76] width 46 height 18
drag, startPoint x: 235, startPoint y: 125, endPoint x: 192, endPoint y: 128, distance: 43.3
click at [192, 128] on input "/tags | /page" at bounding box center [223, 129] width 120 height 20
click at [212, 101] on span "Doesn't match regex" at bounding box center [200, 105] width 74 height 11
click at [255, 84] on div "Full URL" at bounding box center [232, 75] width 150 height 22
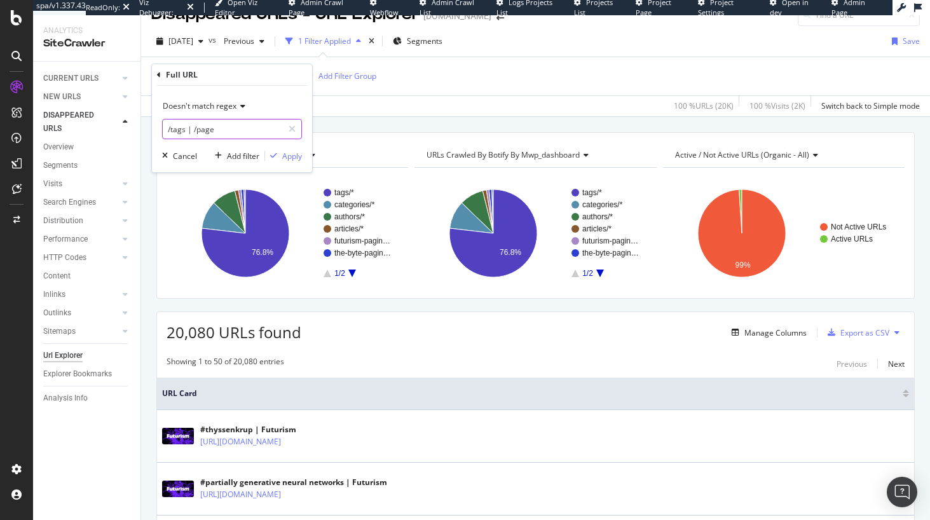
click at [193, 130] on input "/tags | /page" at bounding box center [223, 129] width 120 height 20
click at [196, 128] on input "/tags | /page" at bounding box center [223, 129] width 120 height 20
click at [185, 127] on input "/tags | /page" at bounding box center [223, 129] width 120 height 20
click at [187, 129] on input "/tags | /page" at bounding box center [223, 129] width 120 height 20
click at [190, 128] on input "/tags| /page" at bounding box center [223, 129] width 120 height 20
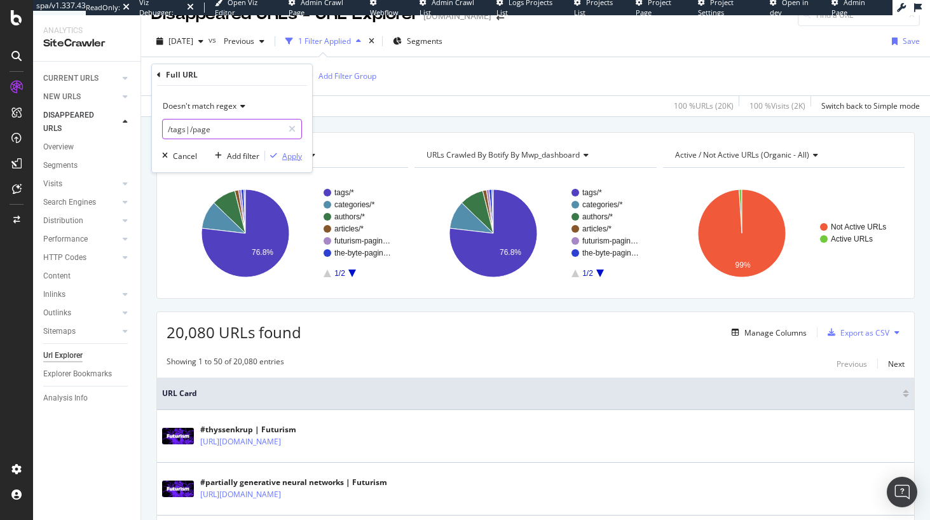
type input "/tags|/page"
click at [299, 152] on div "Apply" at bounding box center [292, 156] width 20 height 11
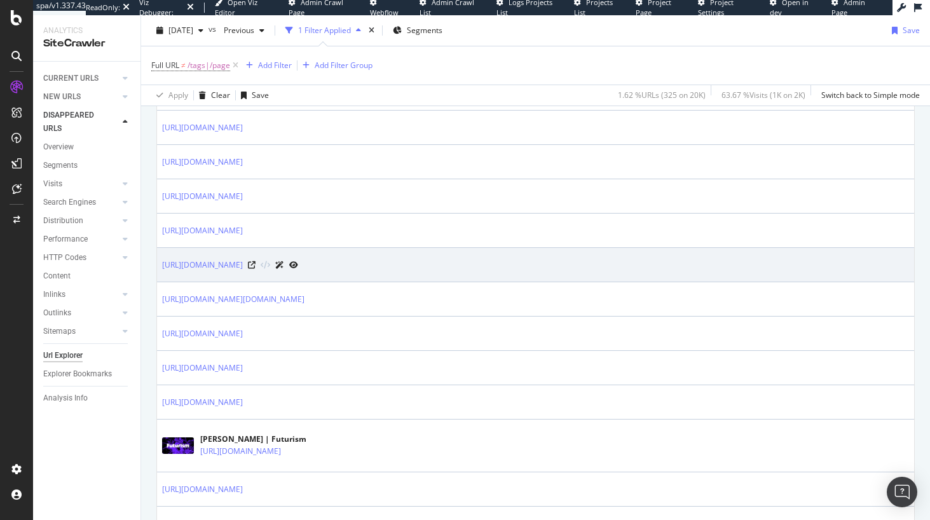
scroll to position [684, 0]
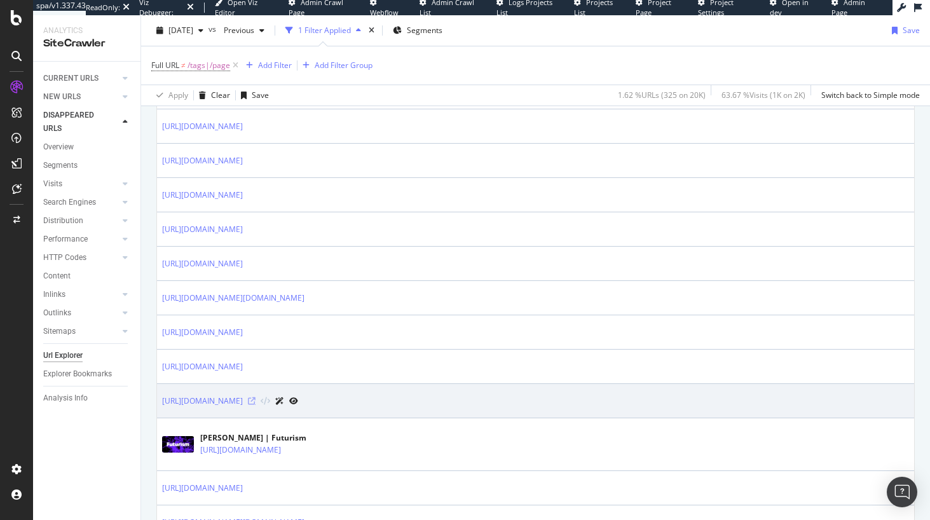
click at [255, 401] on icon at bounding box center [252, 401] width 8 height 8
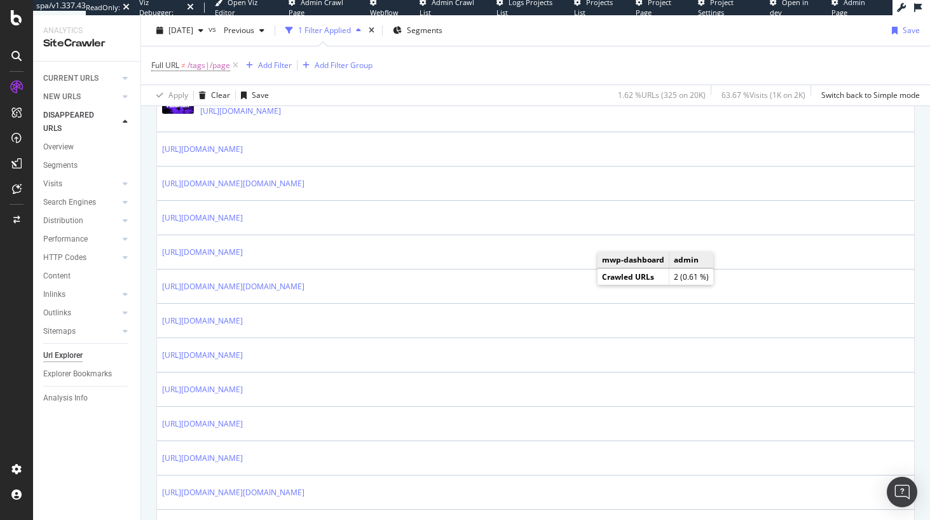
scroll to position [0, 0]
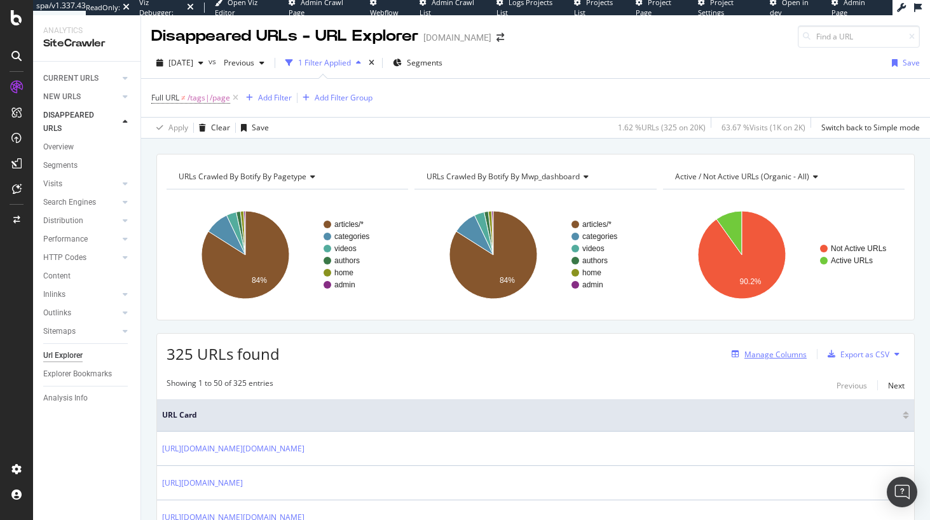
click at [754, 358] on div "Manage Columns" at bounding box center [775, 354] width 62 height 11
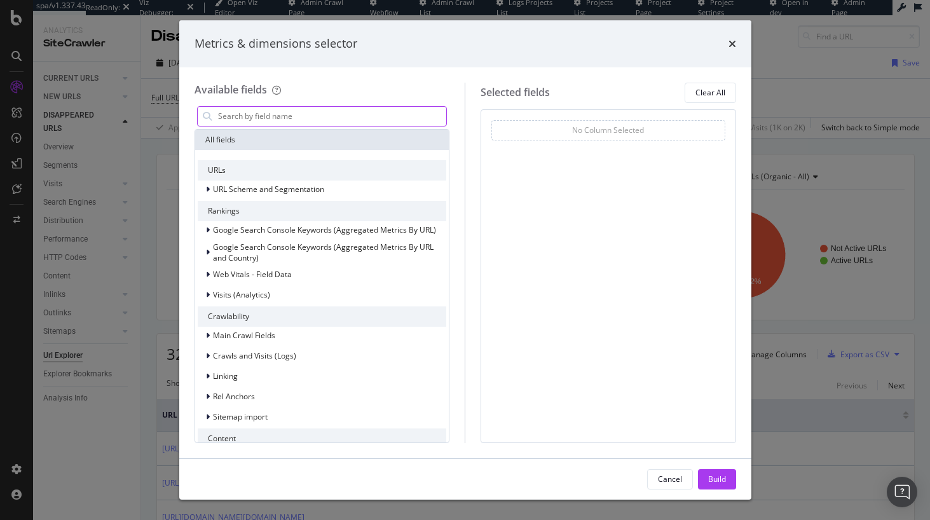
click at [329, 111] on input "modal" at bounding box center [332, 116] width 230 height 19
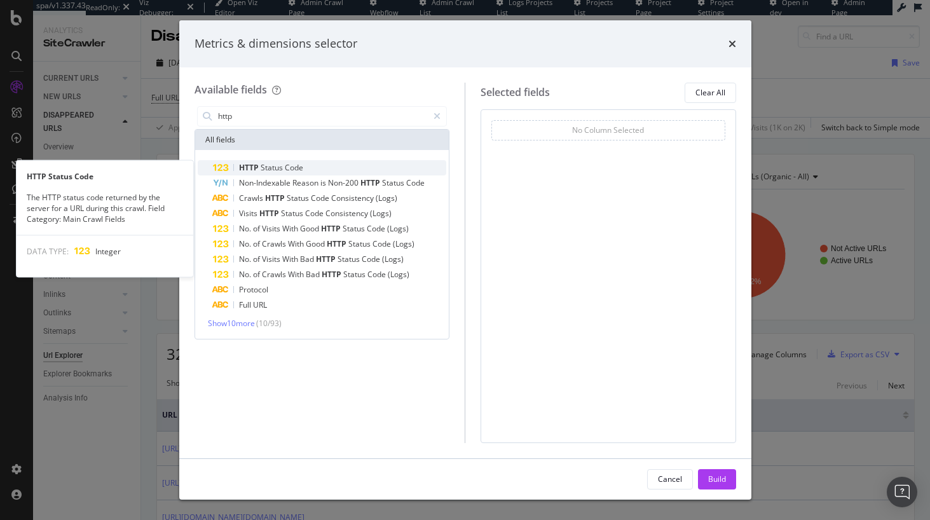
type input "http"
click at [362, 172] on div "HTTP Status Code" at bounding box center [330, 167] width 234 height 15
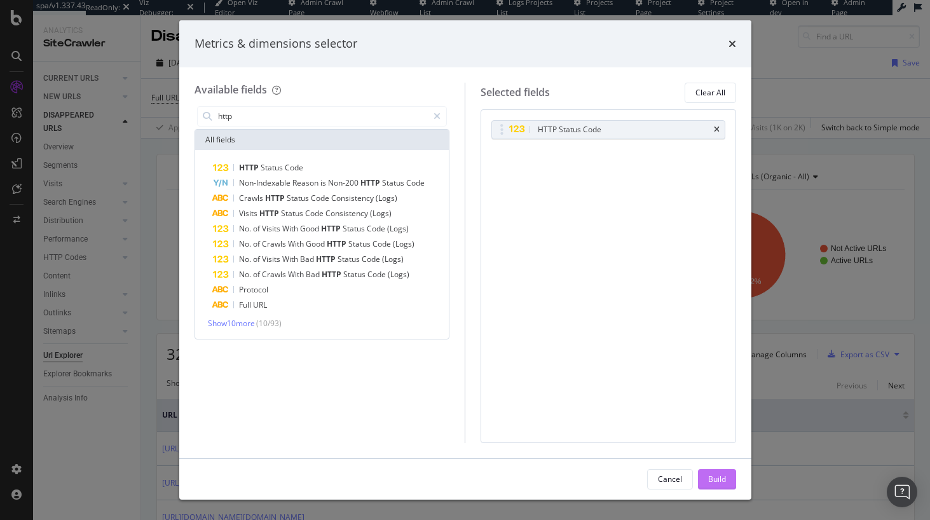
click at [718, 481] on div "Build" at bounding box center [717, 478] width 18 height 11
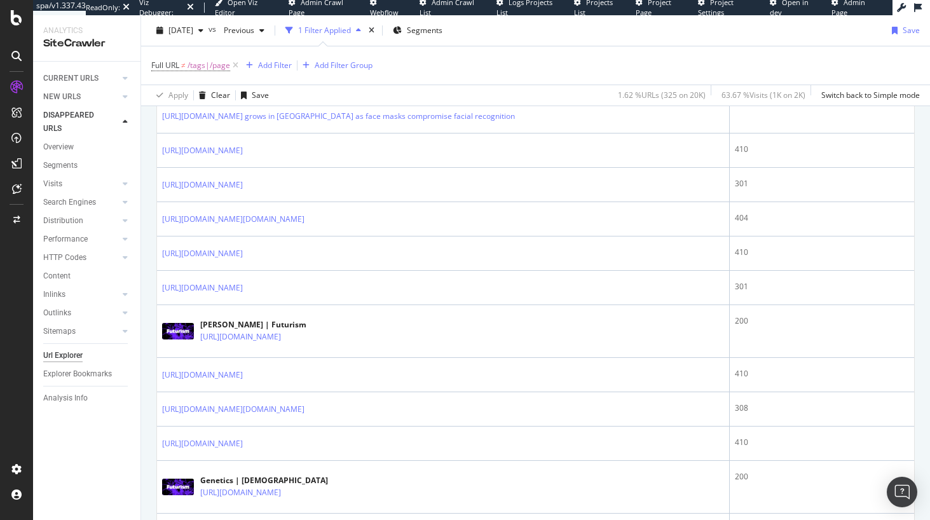
scroll to position [885, 0]
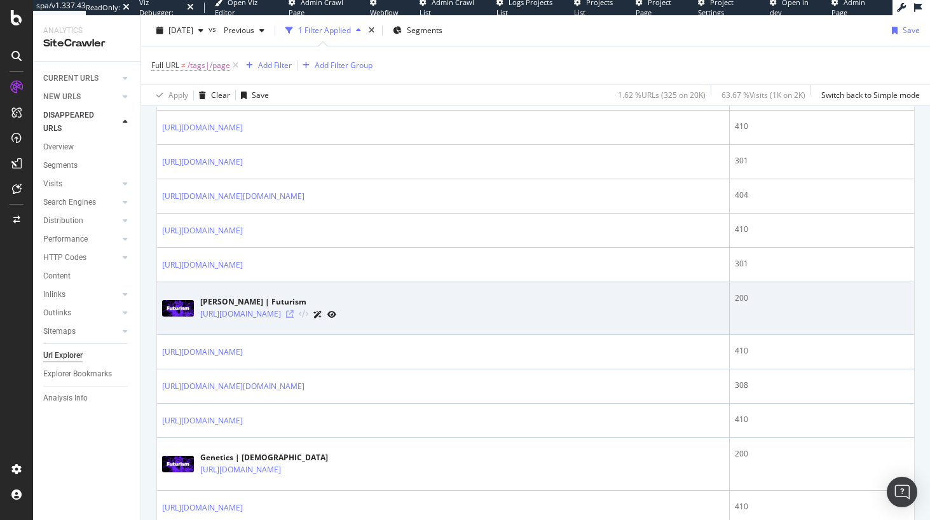
click at [294, 318] on icon at bounding box center [290, 314] width 8 height 8
click at [740, 304] on td "200" at bounding box center [822, 308] width 184 height 53
click at [736, 296] on div "200" at bounding box center [822, 297] width 174 height 11
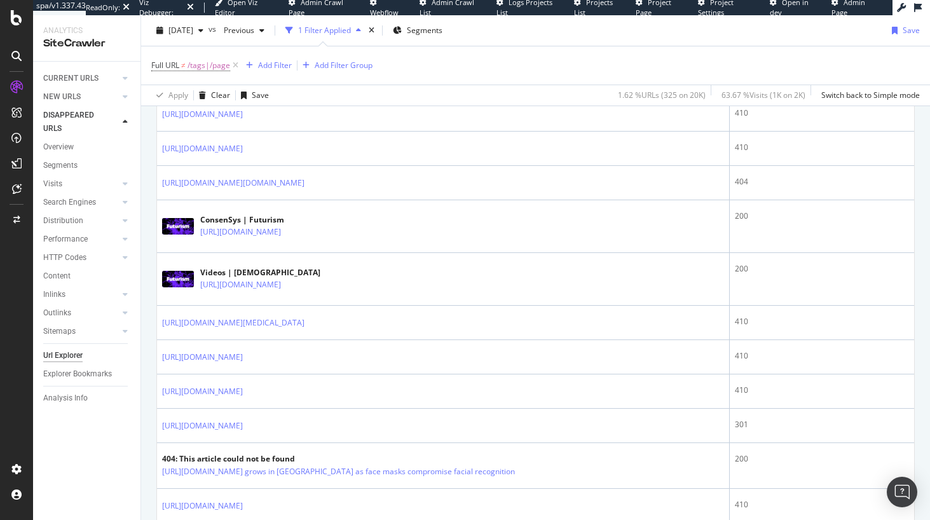
scroll to position [0, 0]
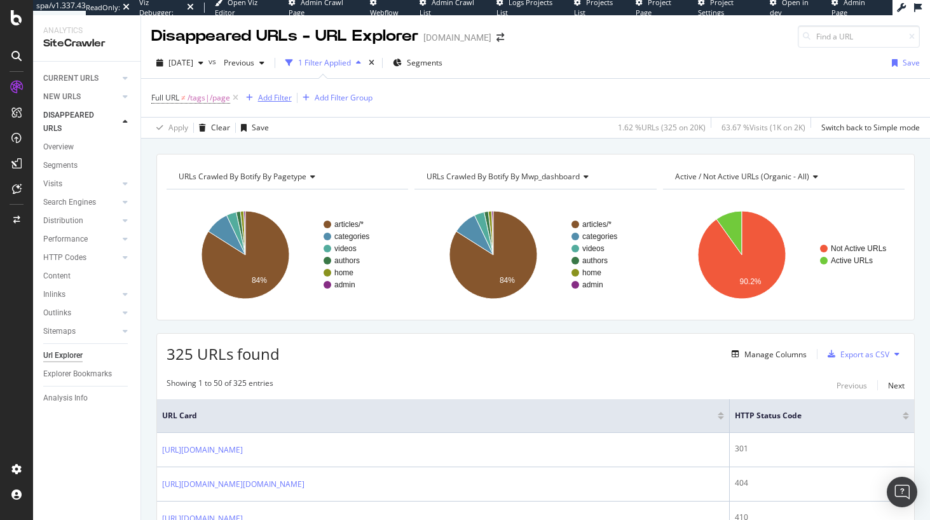
click at [277, 100] on div "Add Filter" at bounding box center [275, 97] width 34 height 11
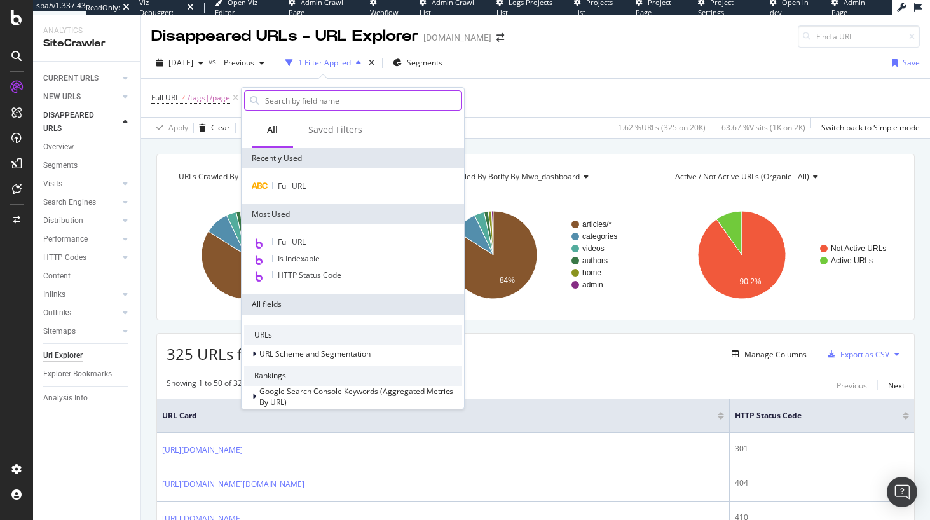
click at [292, 101] on input "text" at bounding box center [362, 100] width 197 height 19
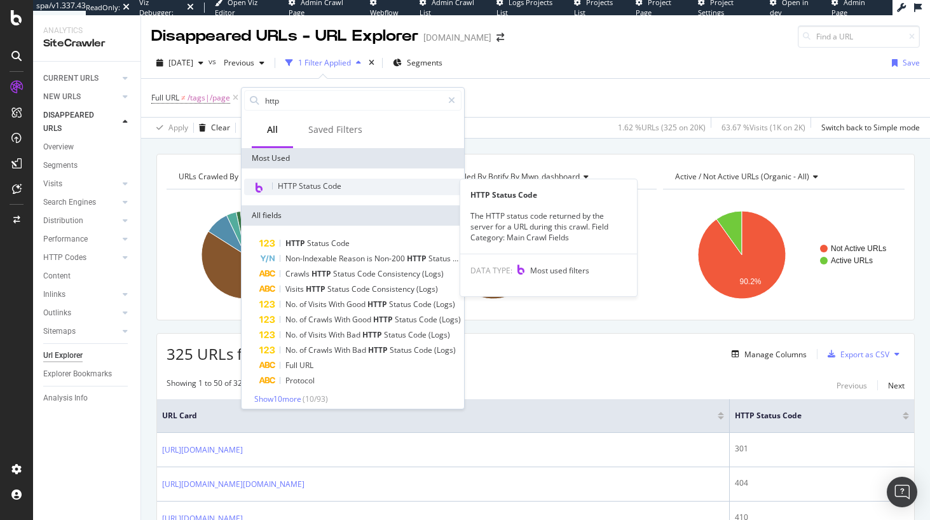
type input "http"
click at [307, 187] on span "HTTP Status Code" at bounding box center [310, 185] width 64 height 11
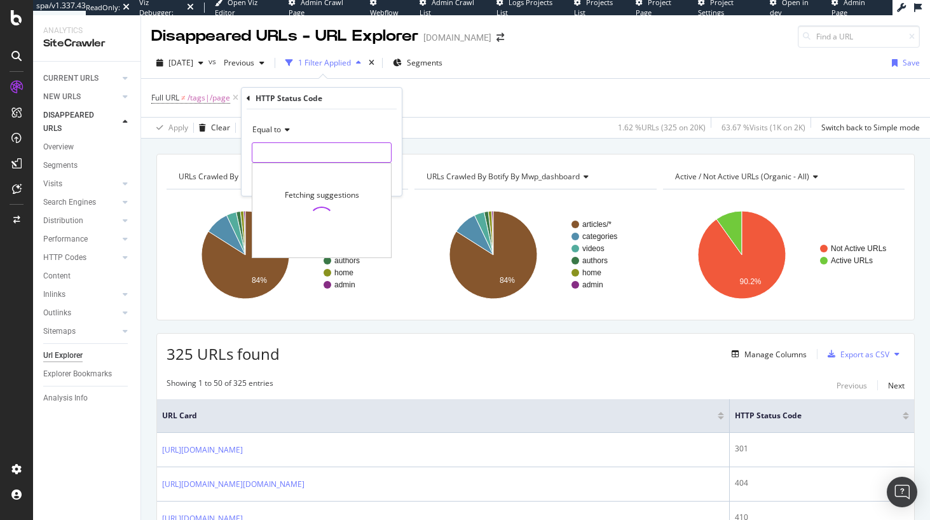
click at [276, 154] on input "number" at bounding box center [322, 152] width 140 height 20
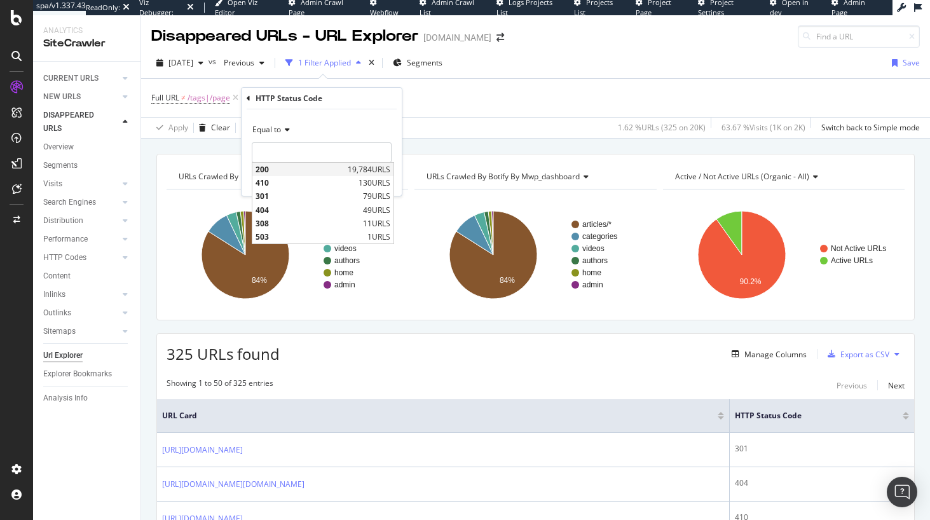
click at [306, 172] on span "200" at bounding box center [299, 169] width 89 height 11
type input "200"
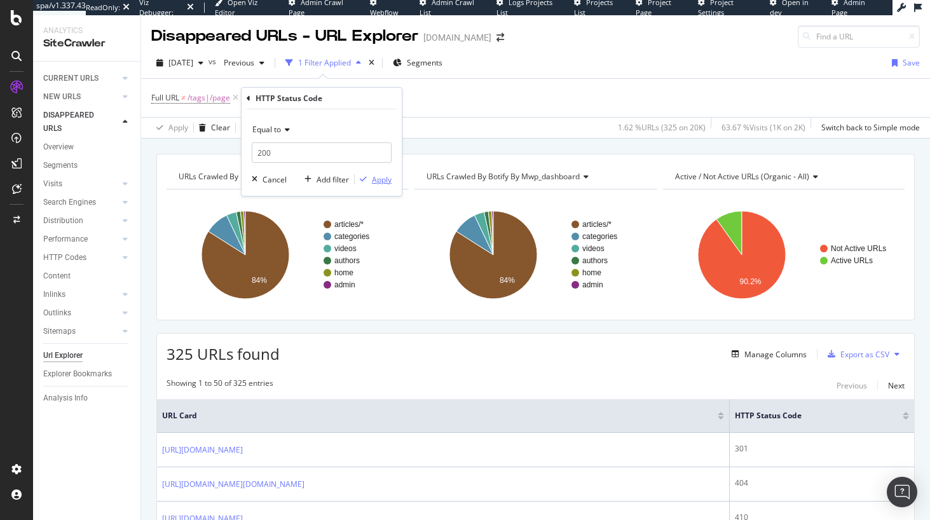
click at [375, 174] on div "Apply" at bounding box center [382, 179] width 20 height 11
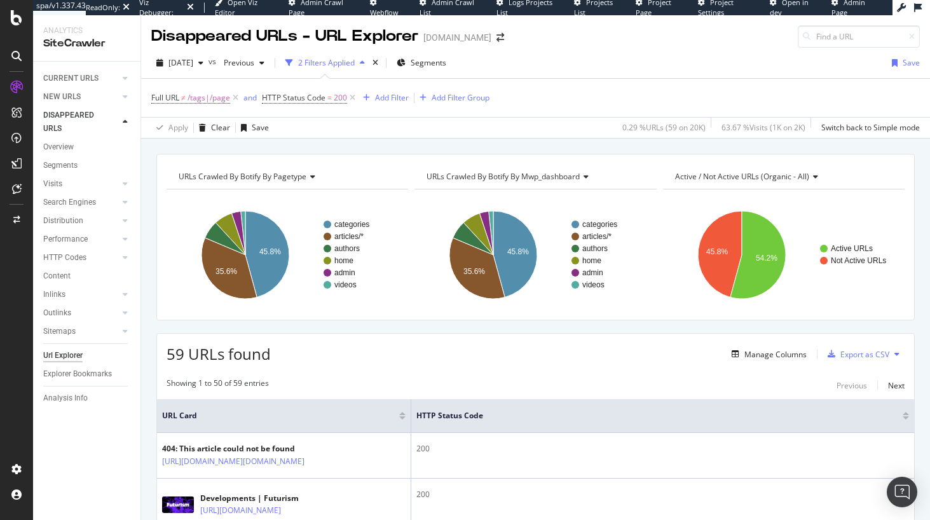
click at [184, 356] on span "59 URLs found" at bounding box center [219, 353] width 104 height 21
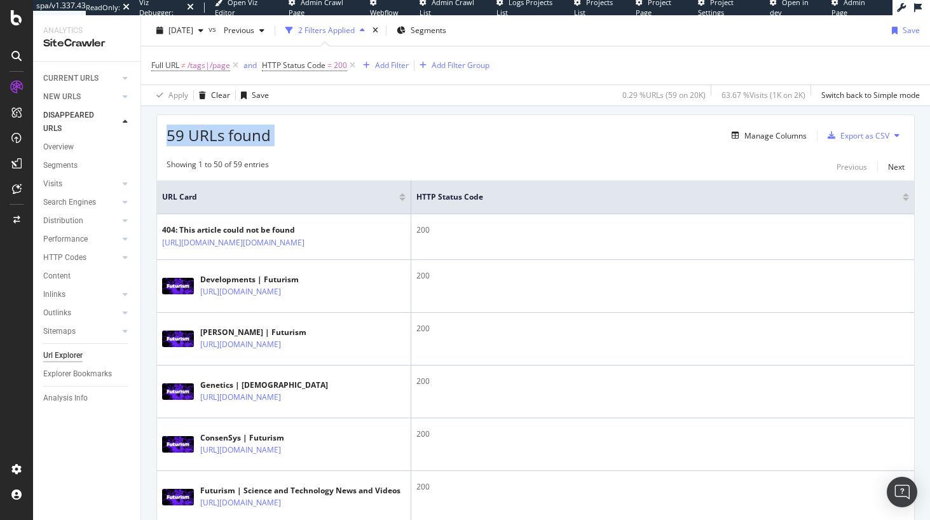
scroll to position [221, 0]
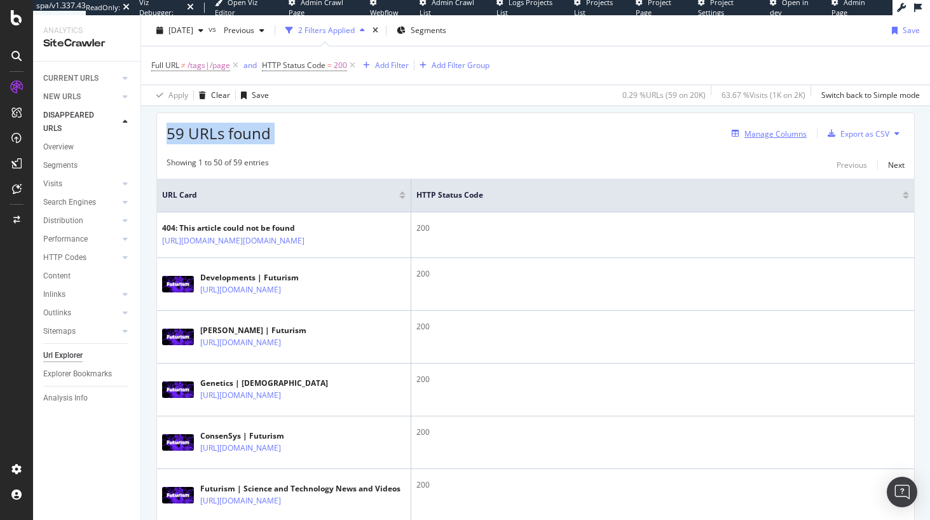
click at [772, 134] on div "Manage Columns" at bounding box center [775, 133] width 62 height 11
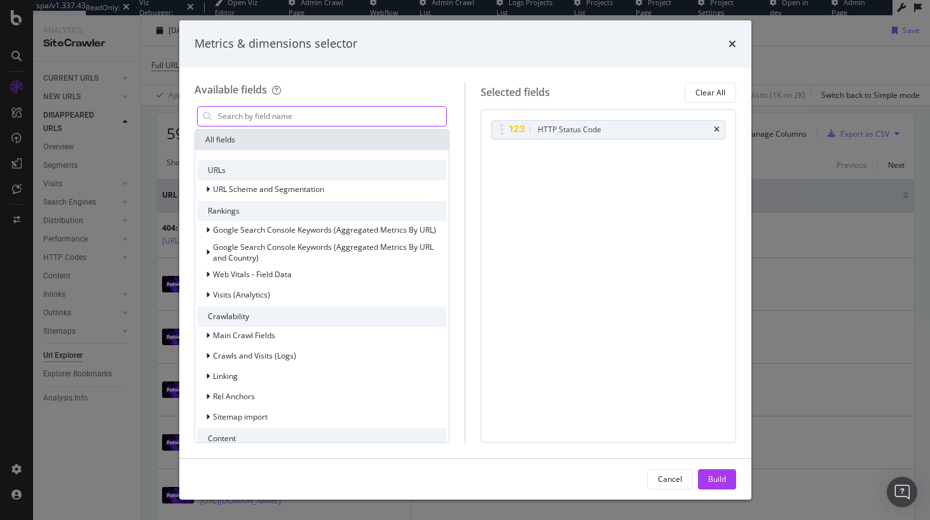
click at [339, 122] on input "modal" at bounding box center [332, 116] width 230 height 19
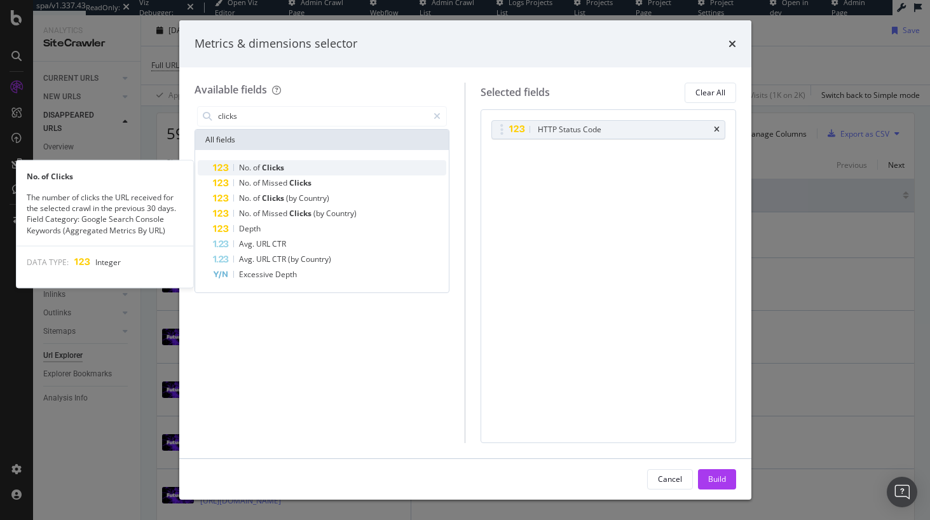
type input "clicks"
click at [338, 166] on div "No. of Clicks" at bounding box center [330, 167] width 234 height 15
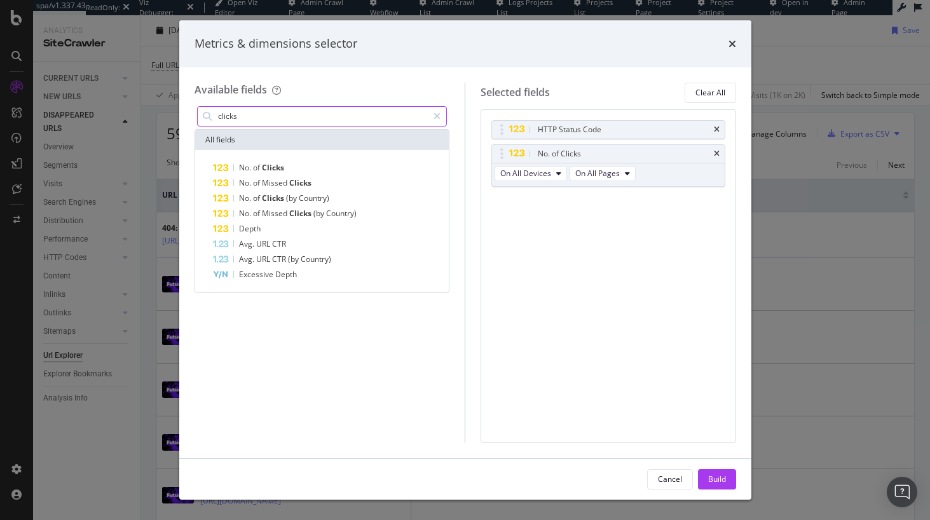
click at [319, 123] on input "clicks" at bounding box center [323, 116] width 212 height 19
click at [705, 476] on button "Build" at bounding box center [717, 479] width 38 height 20
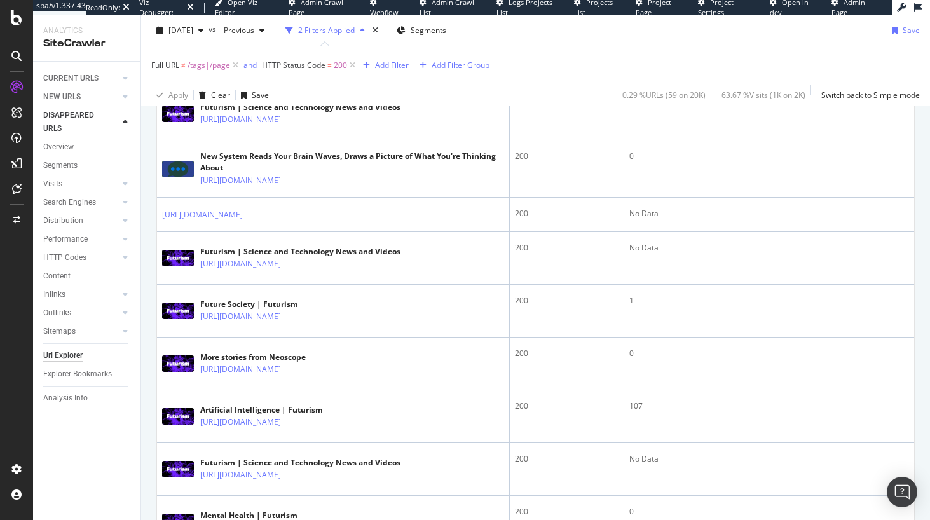
scroll to position [2557, 0]
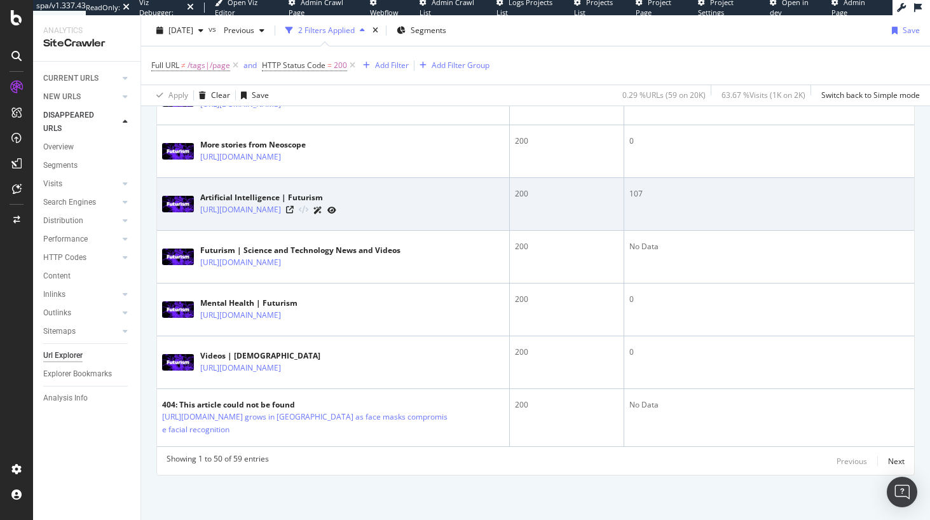
click at [630, 200] on div "107" at bounding box center [769, 193] width 280 height 11
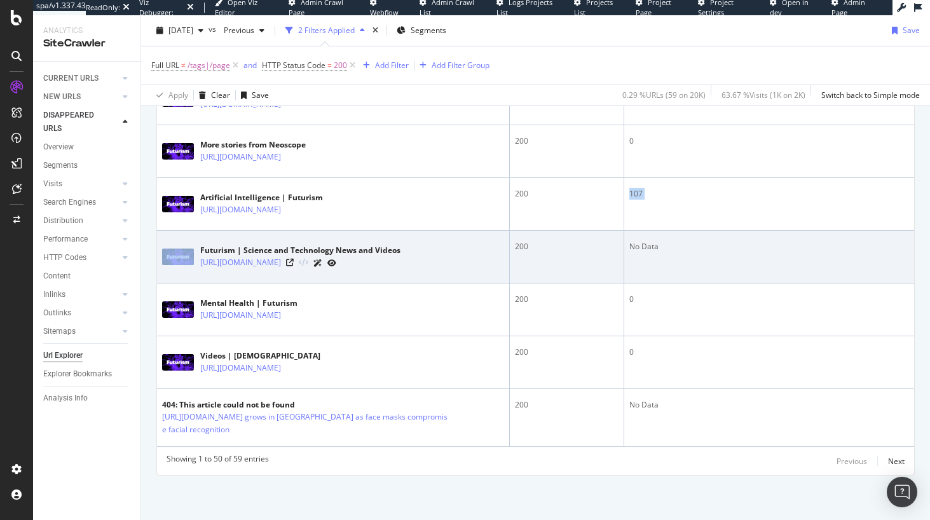
scroll to position [2588, 0]
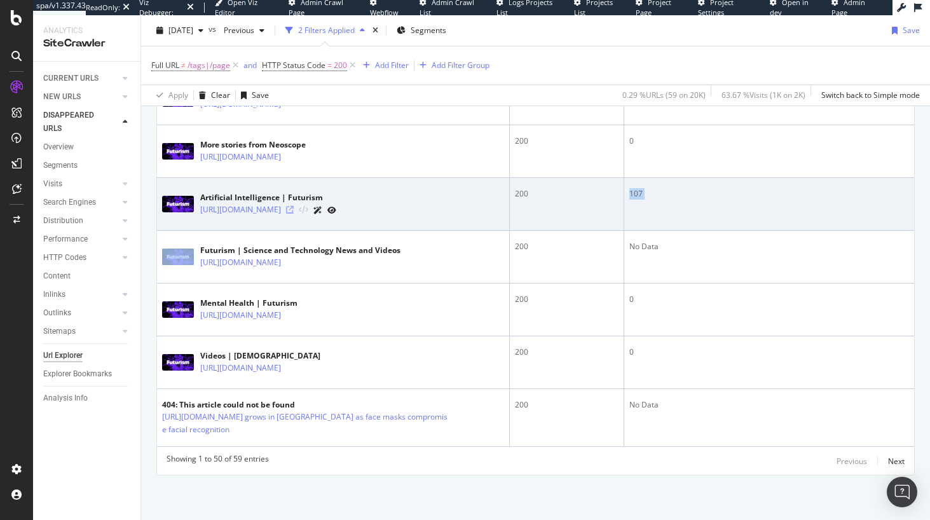
click at [294, 206] on icon at bounding box center [290, 210] width 8 height 8
click at [633, 191] on div "107" at bounding box center [769, 193] width 280 height 11
click at [294, 212] on icon at bounding box center [290, 210] width 8 height 8
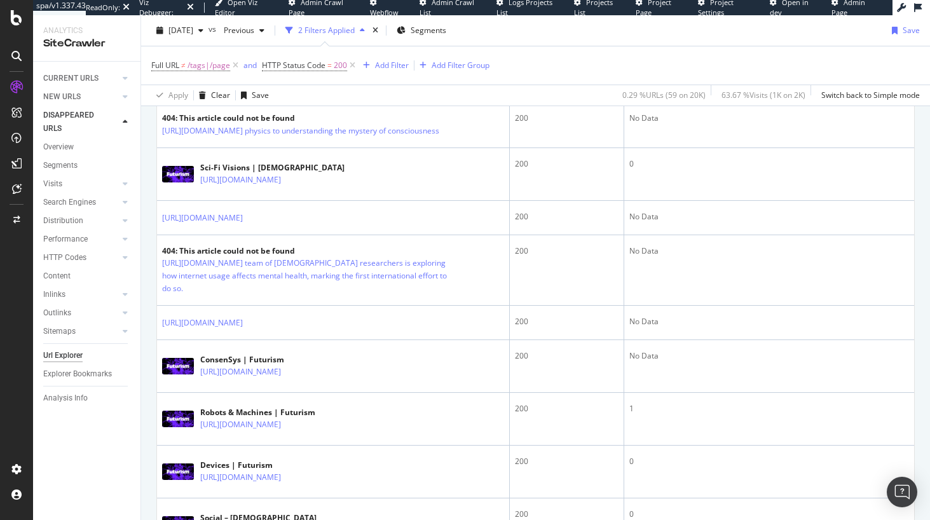
scroll to position [0, 0]
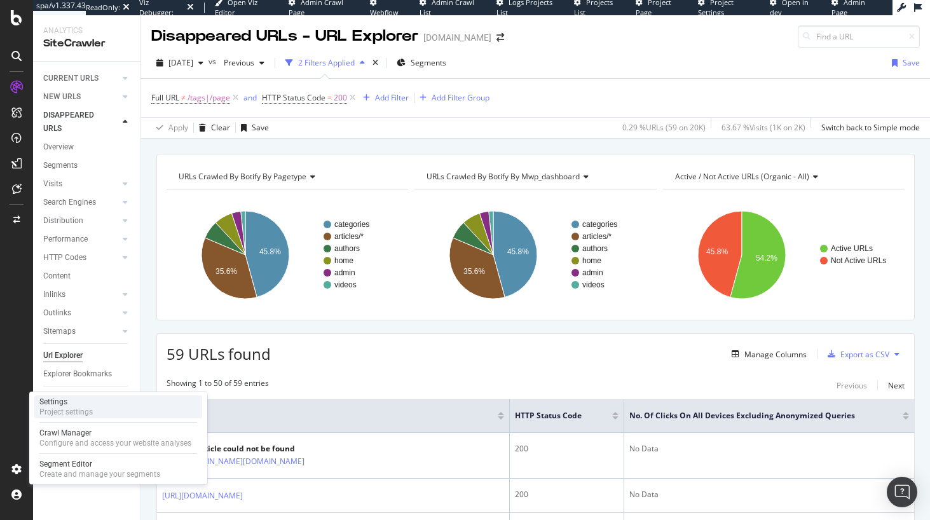
click at [71, 403] on div "Settings" at bounding box center [65, 402] width 53 height 10
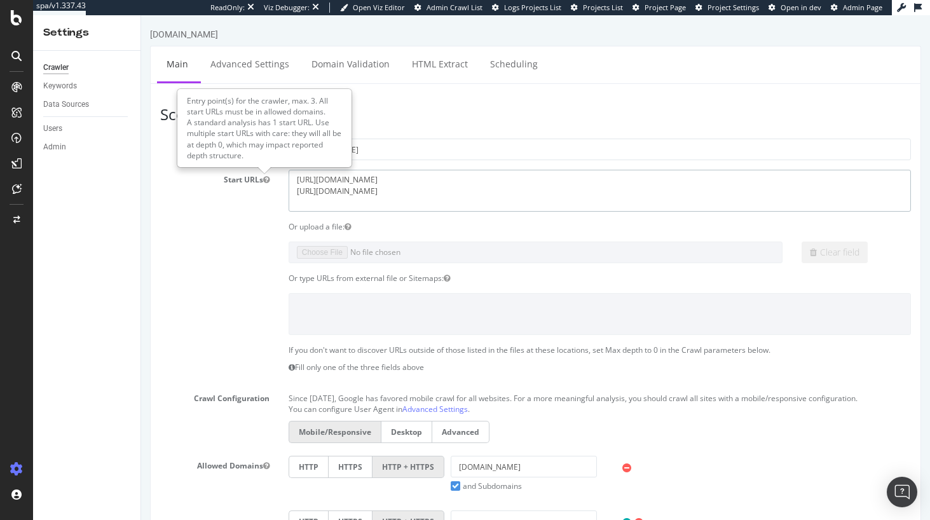
drag, startPoint x: 316, startPoint y: 186, endPoint x: 262, endPoint y: 181, distance: 54.2
click at [262, 181] on div "Start URLs [URL][DOMAIN_NAME] [URL][DOMAIN_NAME]" at bounding box center [536, 190] width 770 height 41
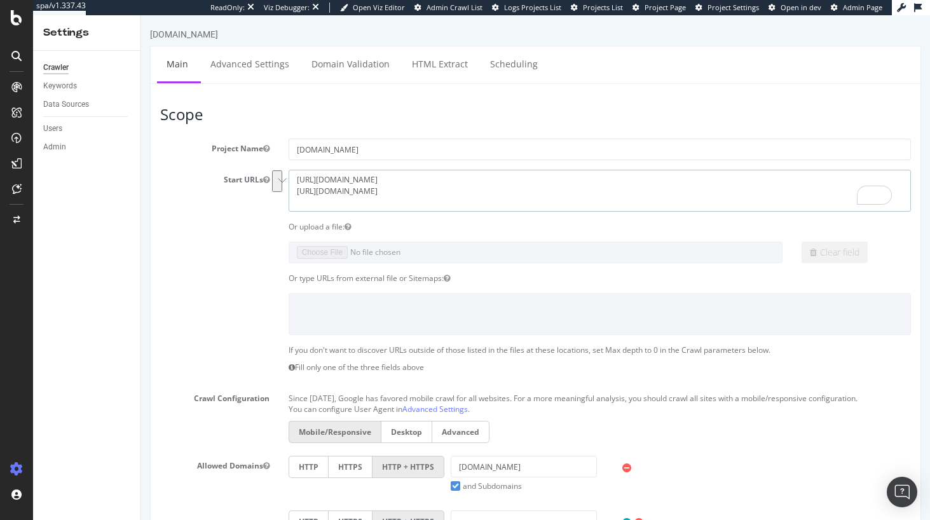
click at [343, 193] on textarea "[URL][DOMAIN_NAME] [URL][DOMAIN_NAME]" at bounding box center [600, 190] width 622 height 41
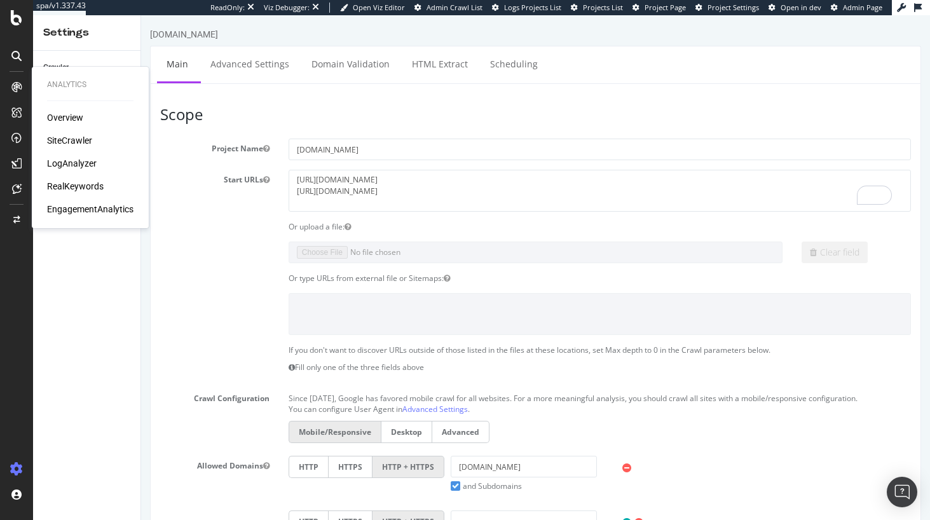
click at [86, 140] on div "SiteCrawler" at bounding box center [69, 140] width 45 height 13
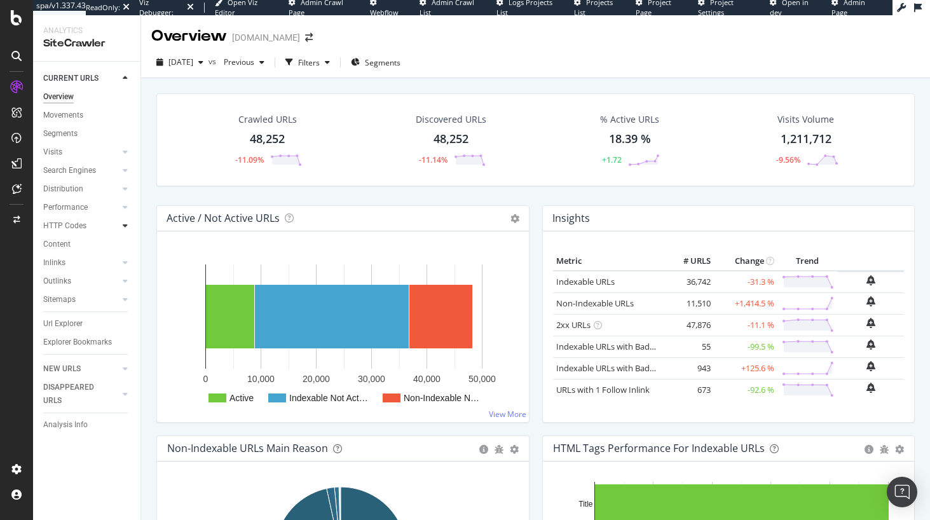
click at [125, 228] on icon at bounding box center [125, 226] width 5 height 8
click at [125, 207] on icon at bounding box center [125, 207] width 5 height 8
click at [124, 189] on icon at bounding box center [125, 189] width 5 height 8
click at [124, 172] on icon at bounding box center [125, 171] width 5 height 8
click at [97, 264] on div "Orphans Explorer" at bounding box center [78, 262] width 59 height 13
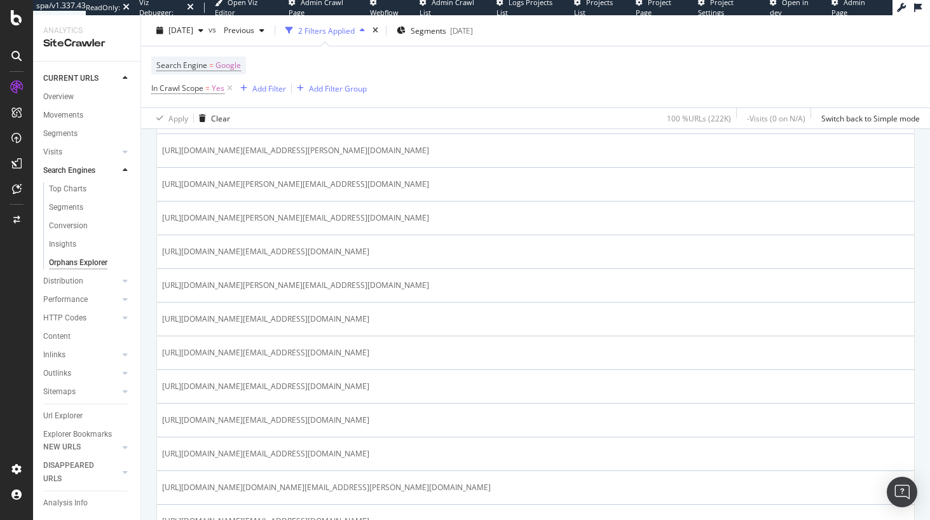
scroll to position [1359, 0]
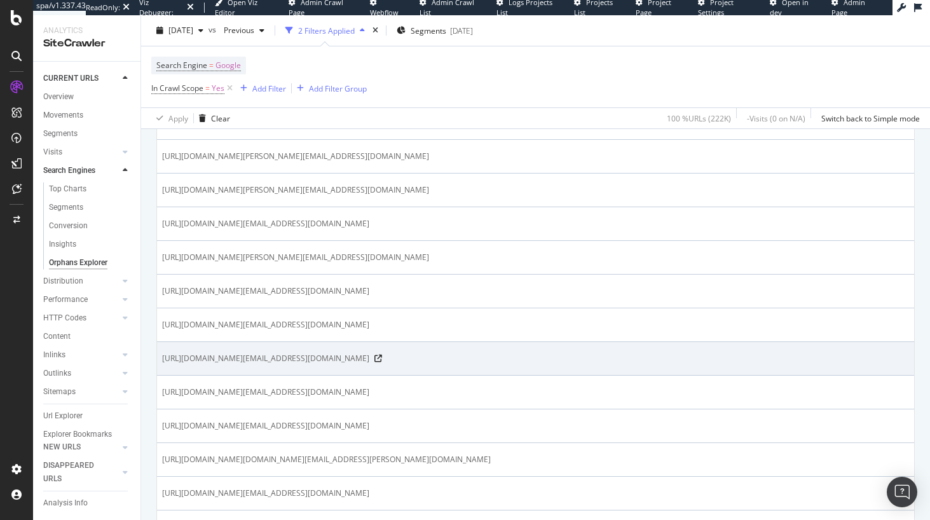
click at [249, 360] on span "[URL][DOMAIN_NAME][EMAIL_ADDRESS][DOMAIN_NAME]" at bounding box center [265, 358] width 207 height 13
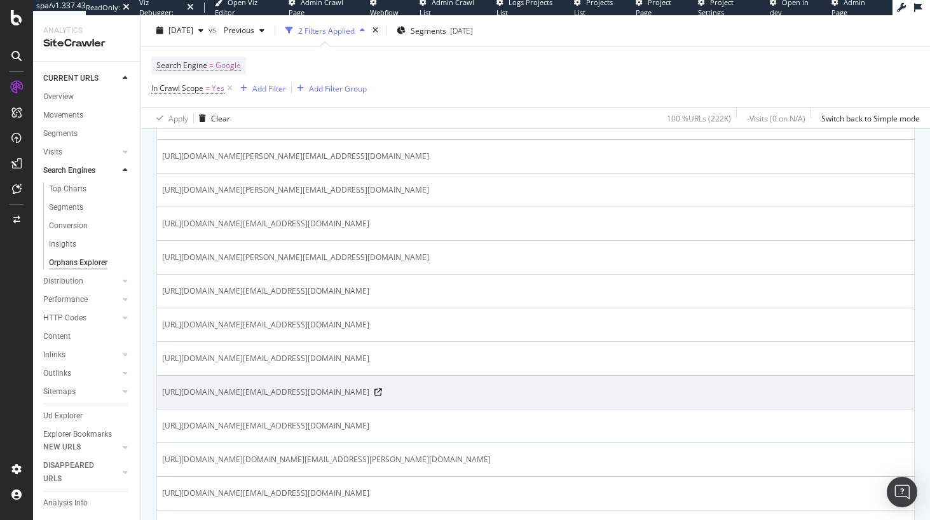
click at [315, 388] on span "[URL][DOMAIN_NAME][EMAIL_ADDRESS][DOMAIN_NAME]" at bounding box center [265, 392] width 207 height 13
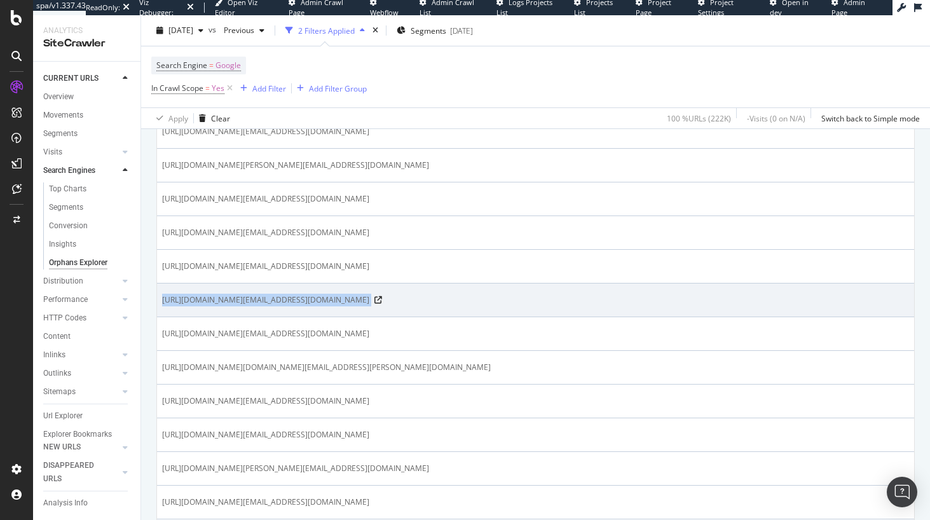
scroll to position [1551, 0]
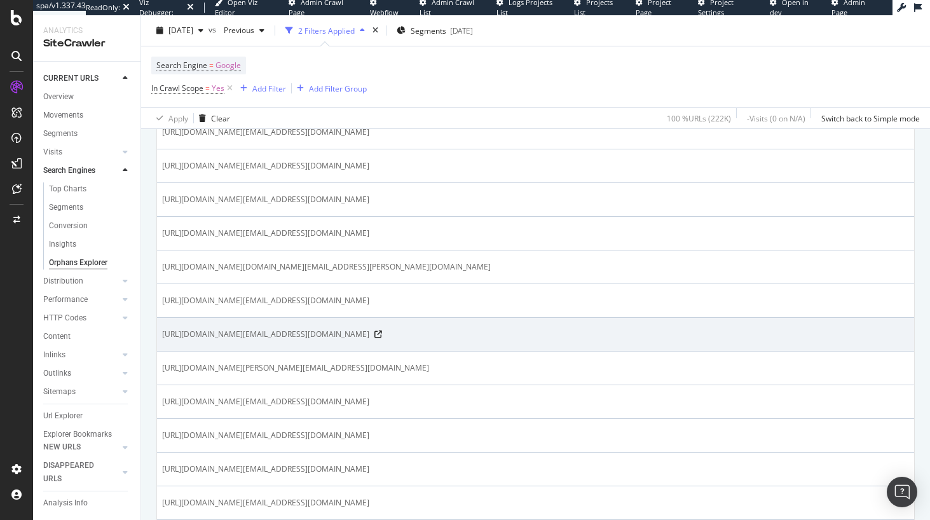
click at [273, 339] on span "[URL][DOMAIN_NAME][EMAIL_ADDRESS][DOMAIN_NAME]" at bounding box center [265, 334] width 207 height 13
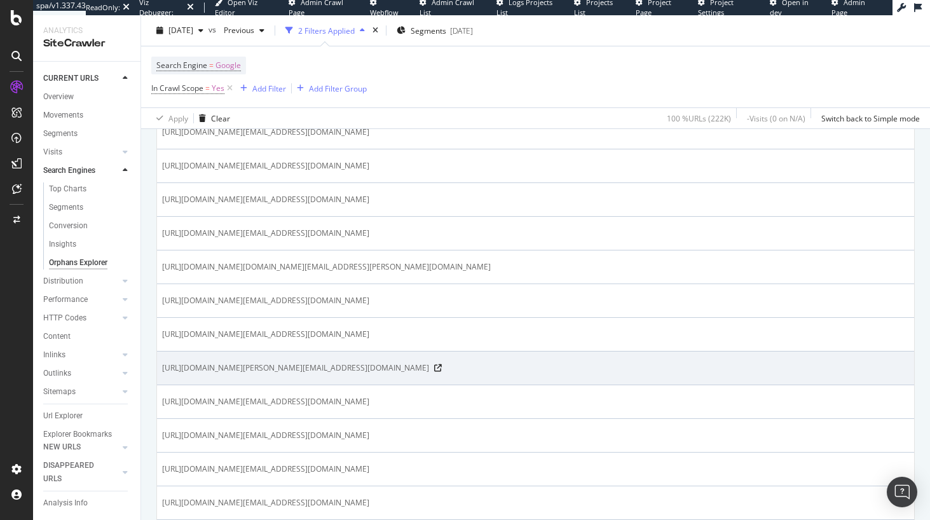
click at [286, 371] on span "[URL][DOMAIN_NAME][PERSON_NAME][EMAIL_ADDRESS][DOMAIN_NAME]" at bounding box center [295, 368] width 267 height 13
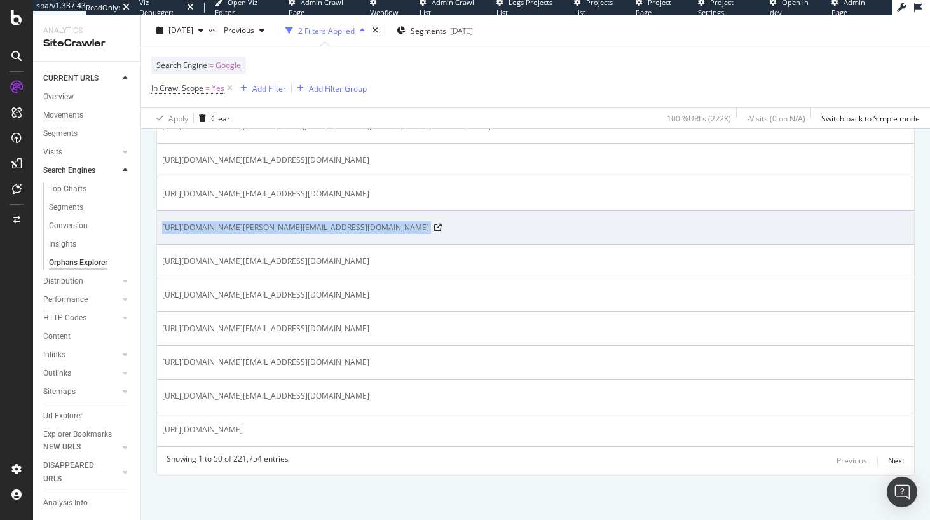
scroll to position [1692, 0]
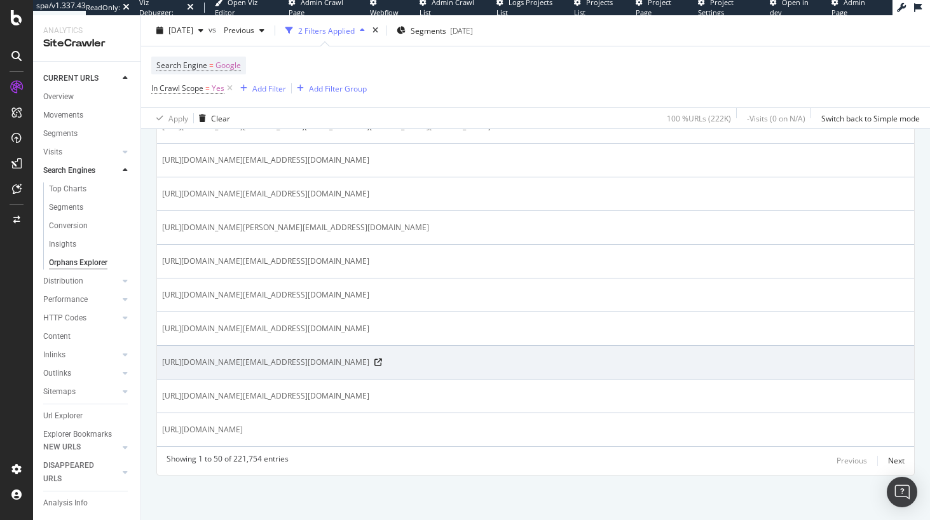
click at [311, 367] on span "[URL][DOMAIN_NAME][EMAIL_ADDRESS][DOMAIN_NAME]" at bounding box center [265, 362] width 207 height 13
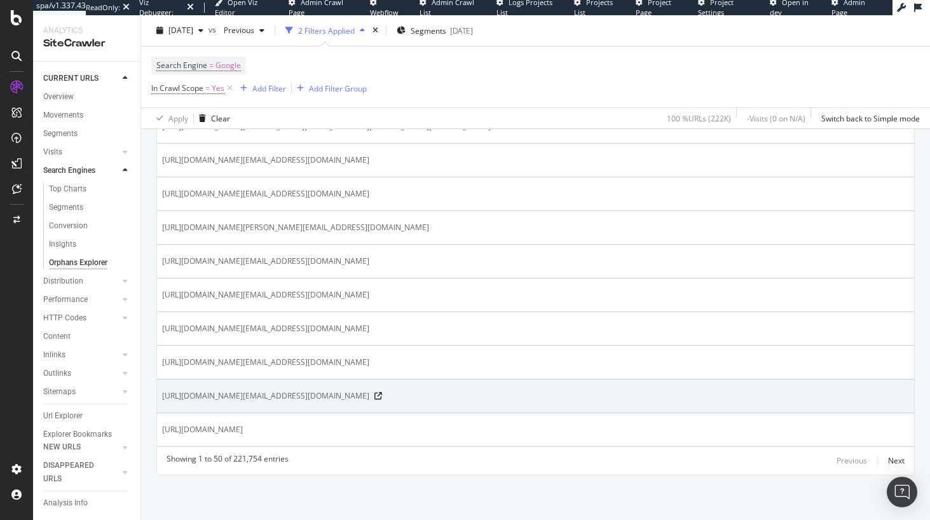
click at [302, 391] on span "[URL][DOMAIN_NAME][EMAIL_ADDRESS][DOMAIN_NAME]" at bounding box center [265, 396] width 207 height 13
click at [303, 397] on span "[URL][DOMAIN_NAME][EMAIL_ADDRESS][DOMAIN_NAME]" at bounding box center [265, 396] width 207 height 13
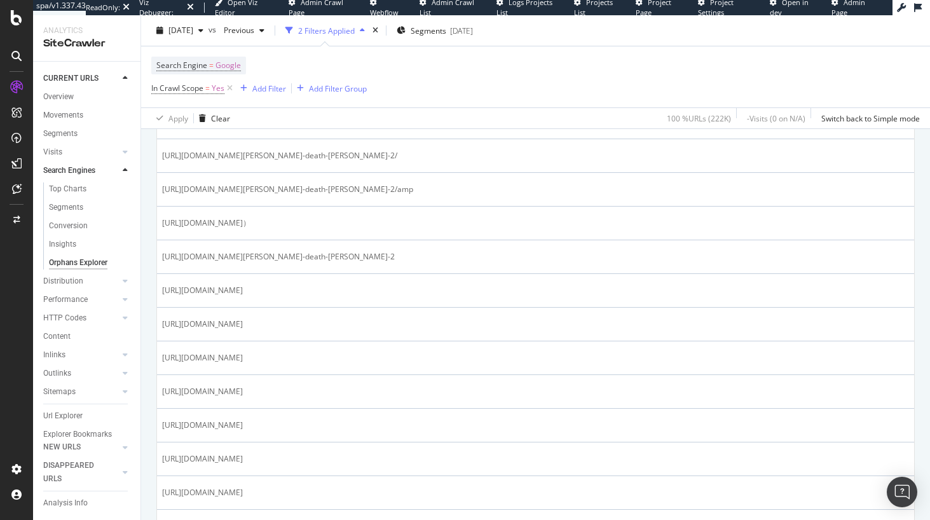
scroll to position [113, 0]
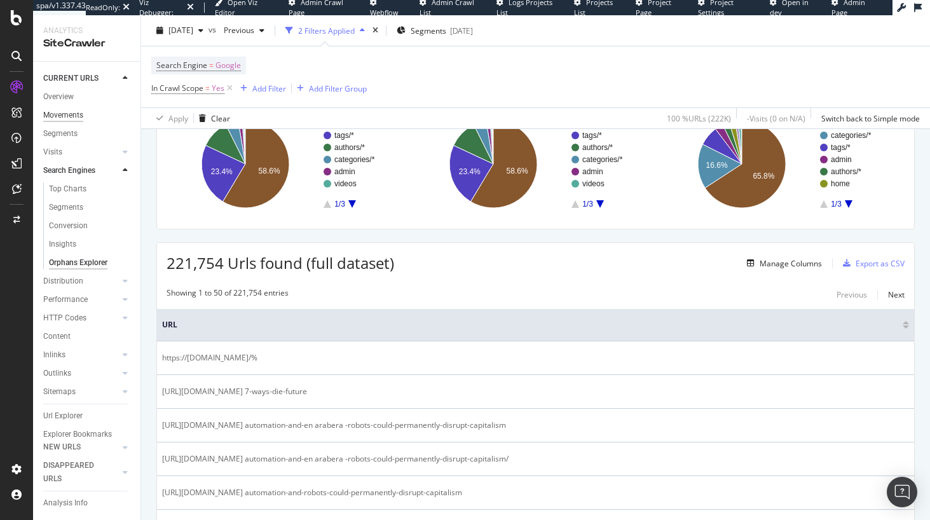
click at [66, 113] on div "Movements" at bounding box center [63, 115] width 40 height 13
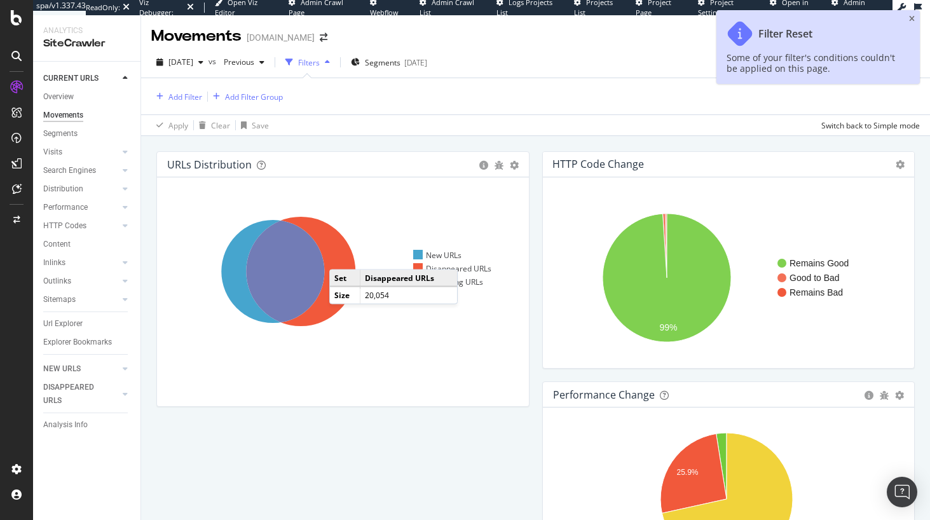
click at [342, 257] on icon at bounding box center [300, 271] width 109 height 109
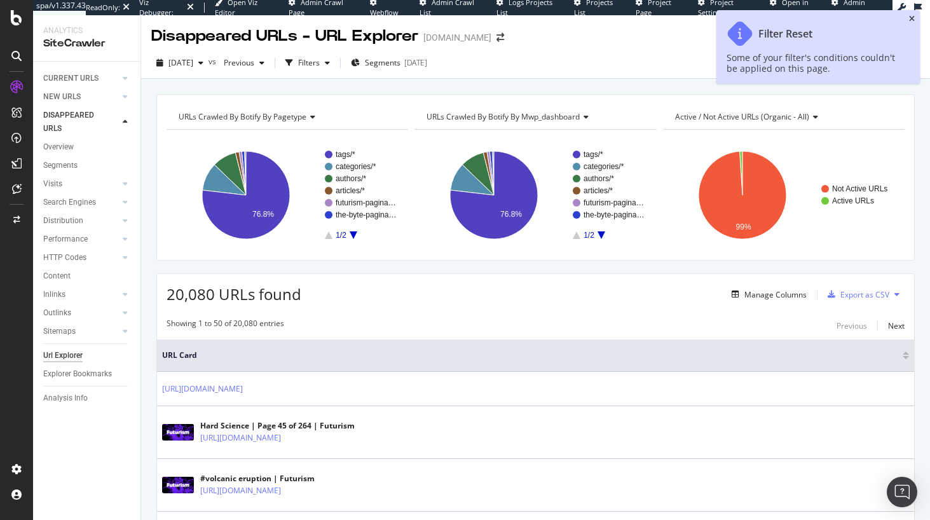
click at [913, 17] on icon "close toast" at bounding box center [912, 19] width 6 height 8
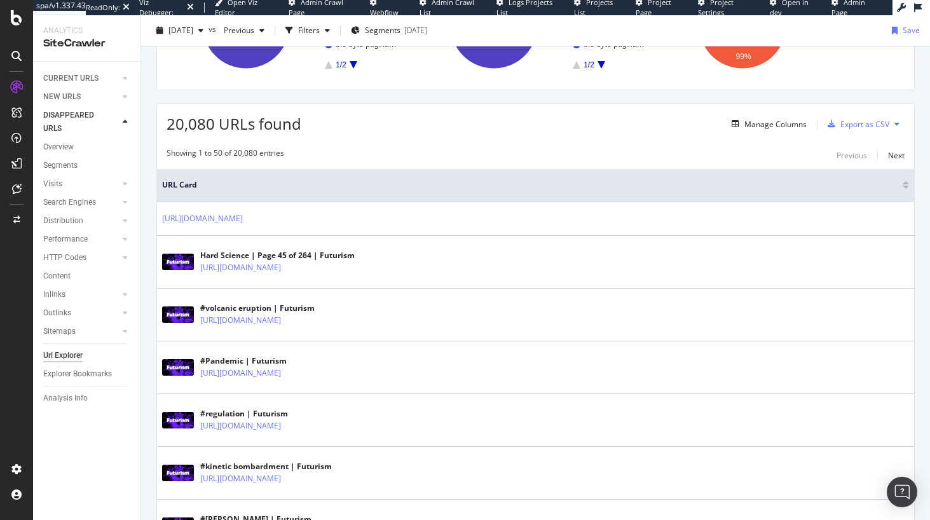
scroll to position [118, 0]
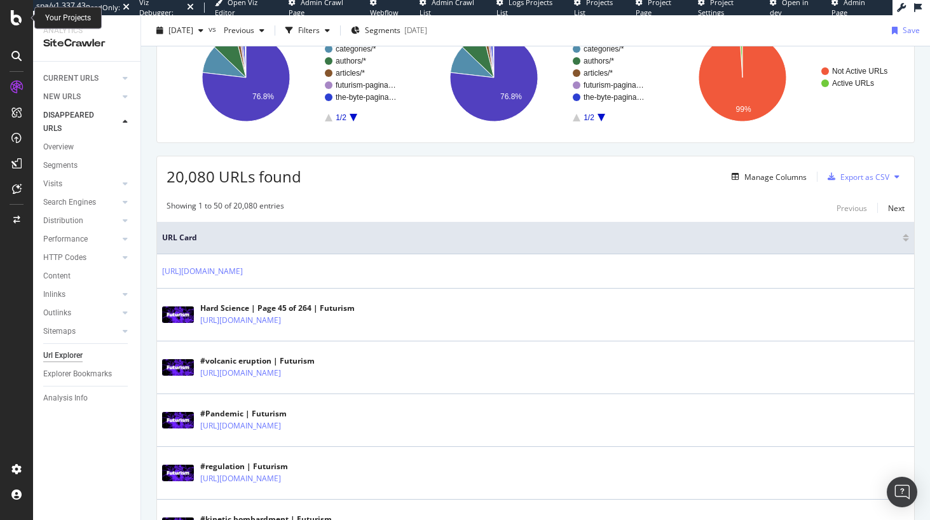
click at [20, 23] on icon at bounding box center [16, 17] width 11 height 15
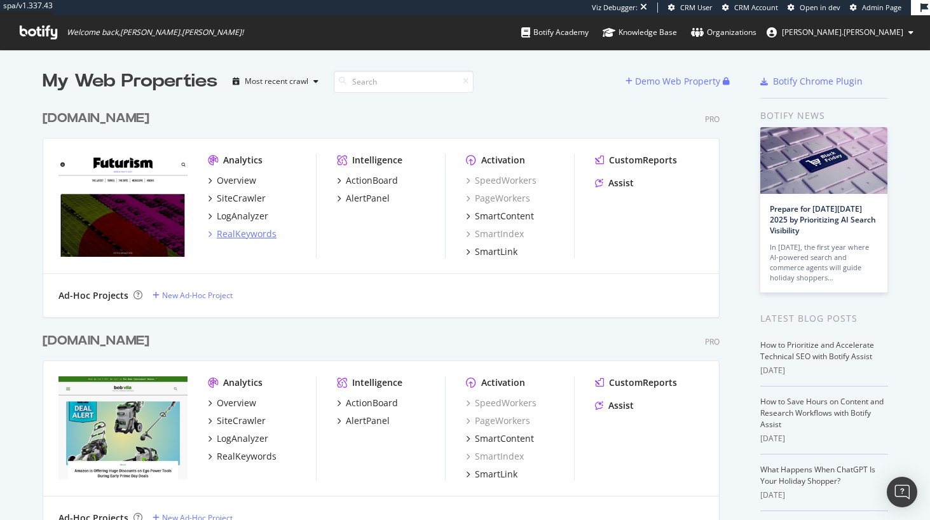
scroll to position [3, 0]
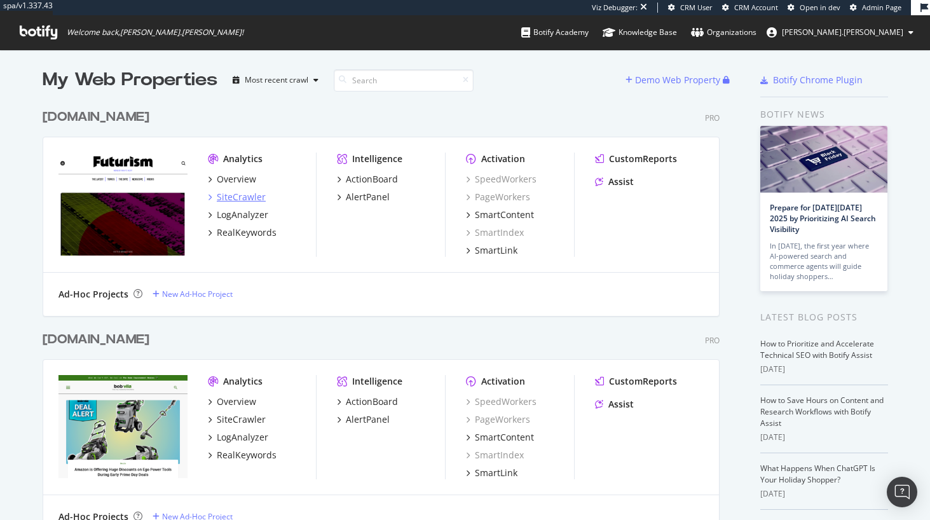
click at [234, 196] on div "SiteCrawler" at bounding box center [241, 197] width 49 height 13
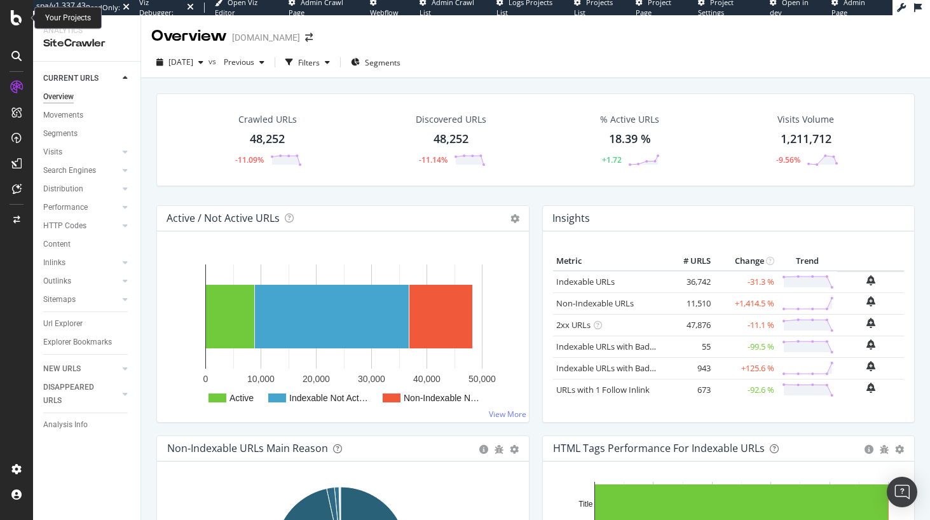
click at [19, 14] on icon at bounding box center [16, 17] width 11 height 15
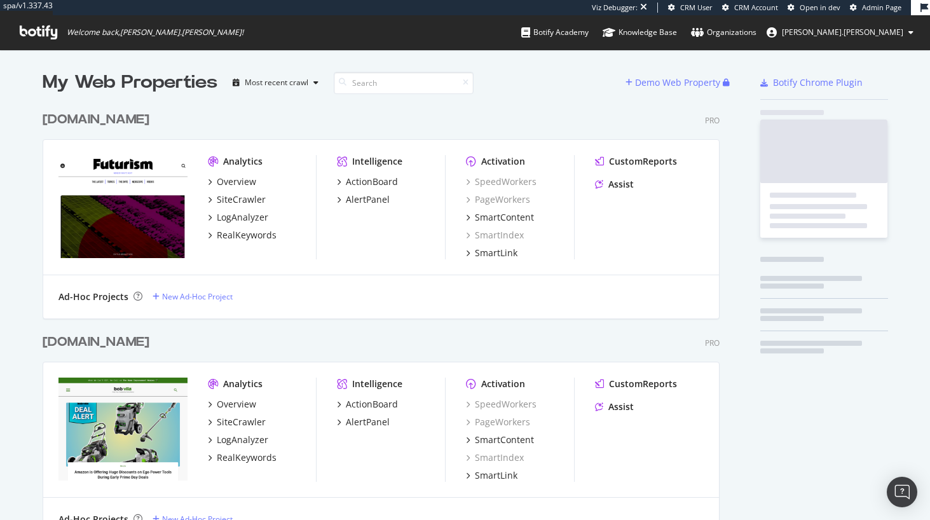
scroll to position [2304, 677]
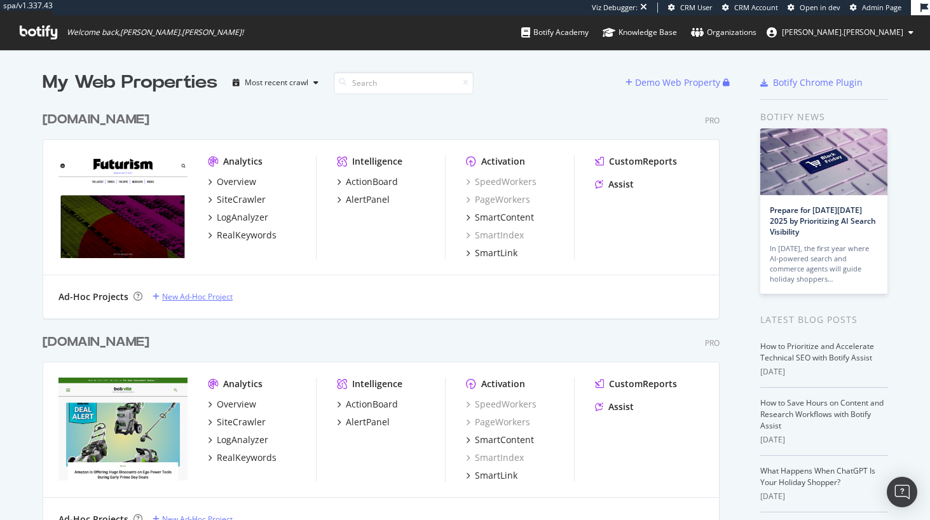
click at [196, 297] on div "New Ad-Hoc Project" at bounding box center [197, 296] width 71 height 11
